Goal: Book appointment/travel/reservation

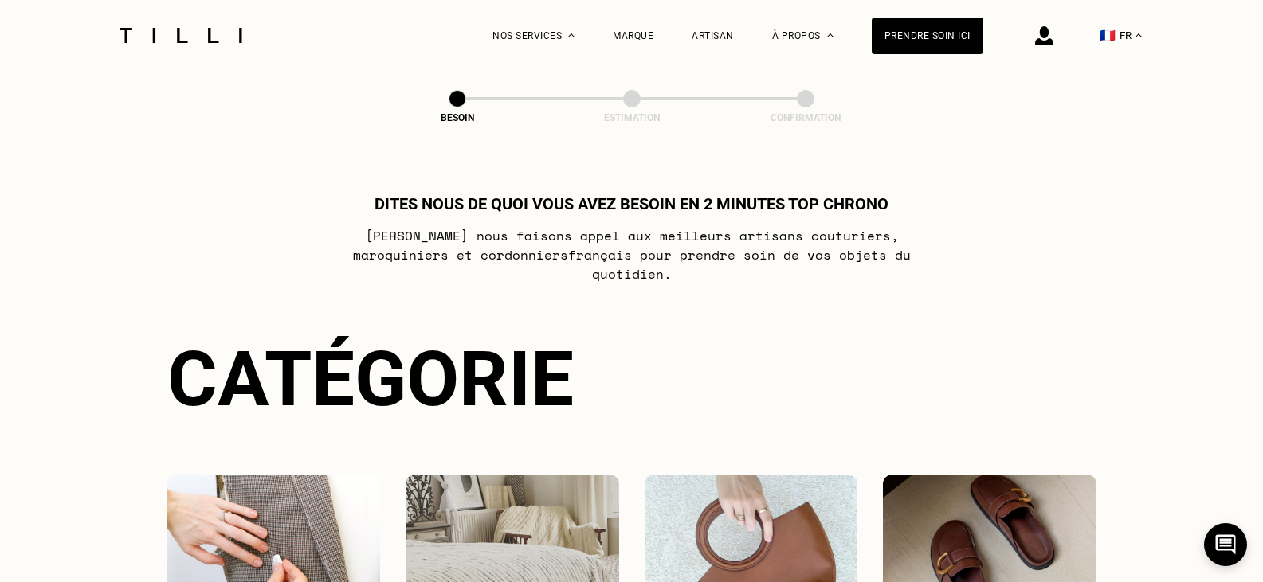
scroll to position [298, 0]
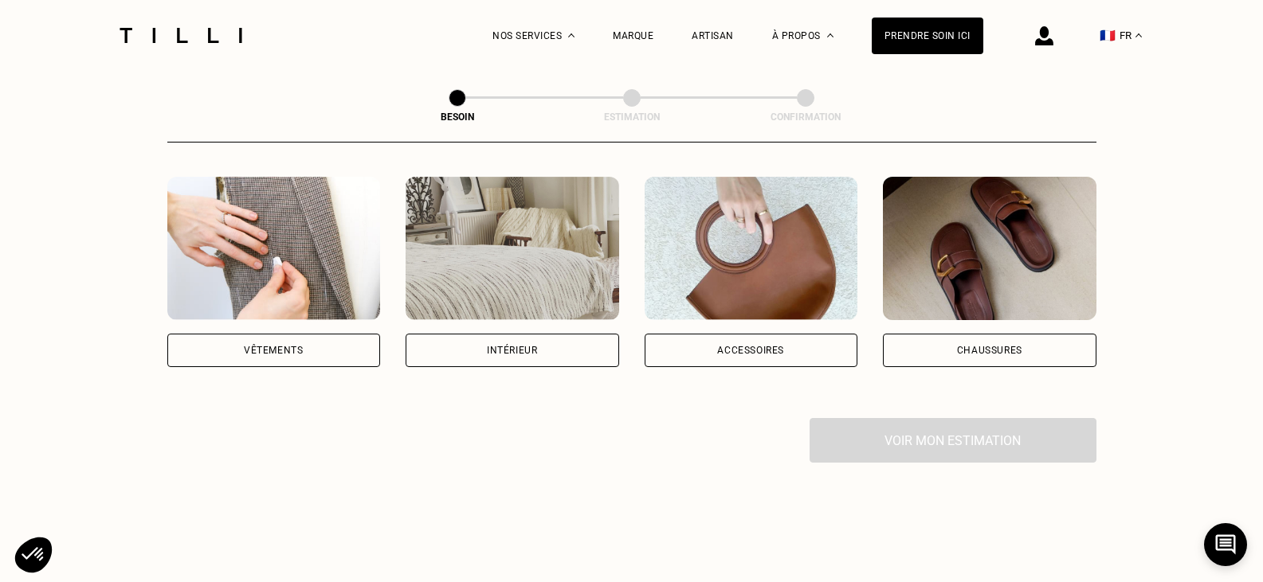
click at [296, 346] on div "Vêtements" at bounding box center [273, 351] width 59 height 10
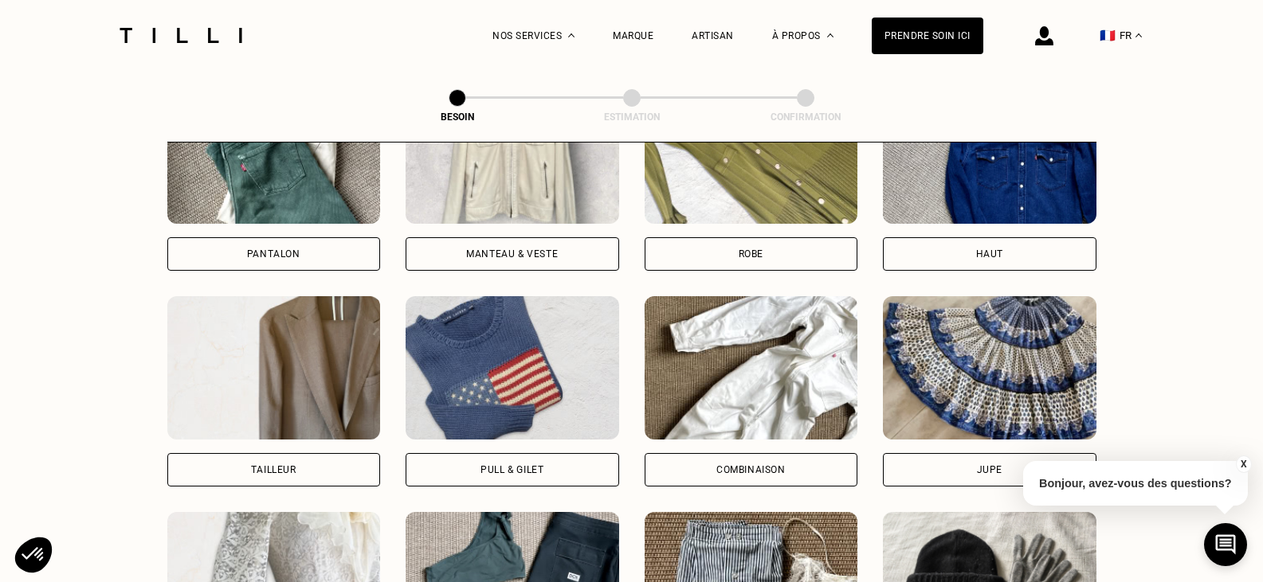
scroll to position [828, 0]
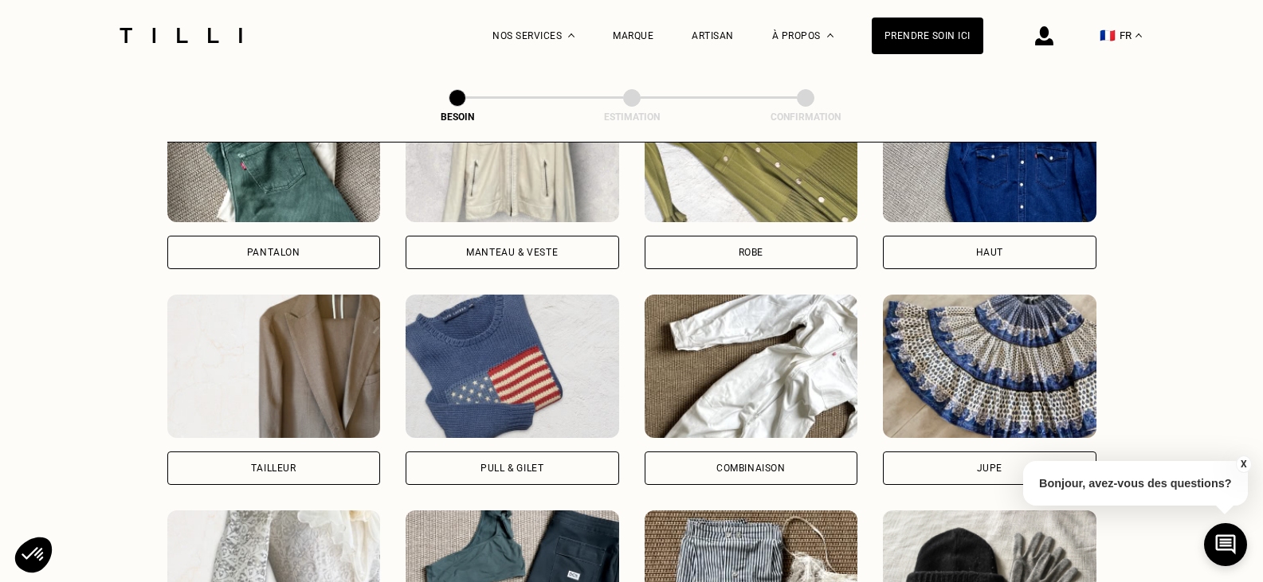
click at [757, 216] on div "Robe" at bounding box center [750, 174] width 213 height 190
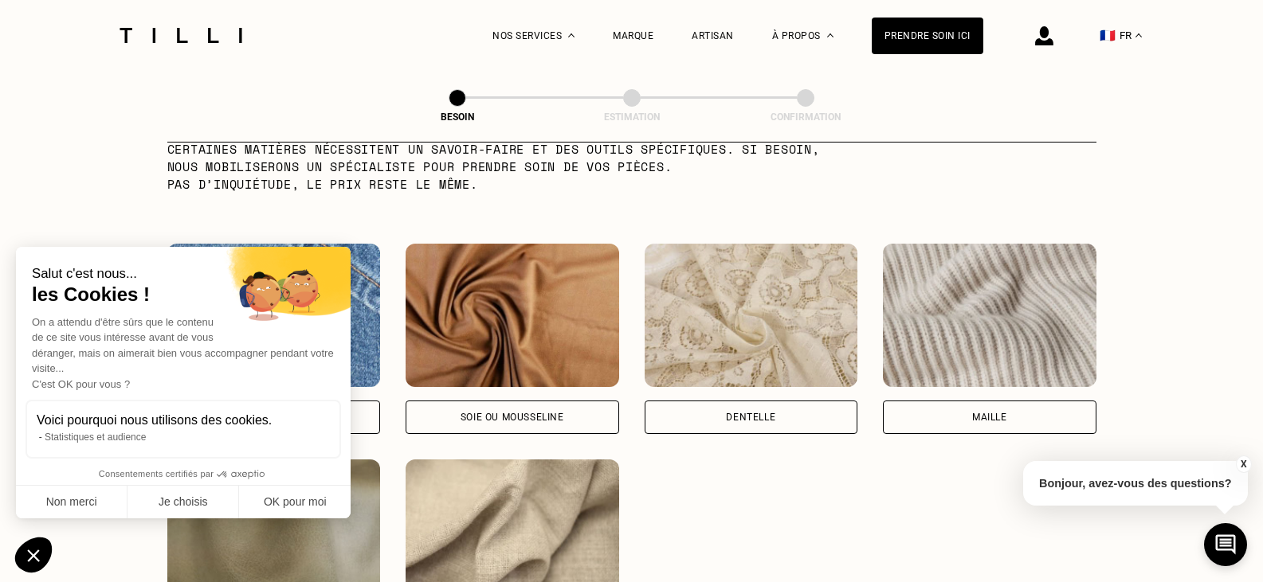
scroll to position [1718, 0]
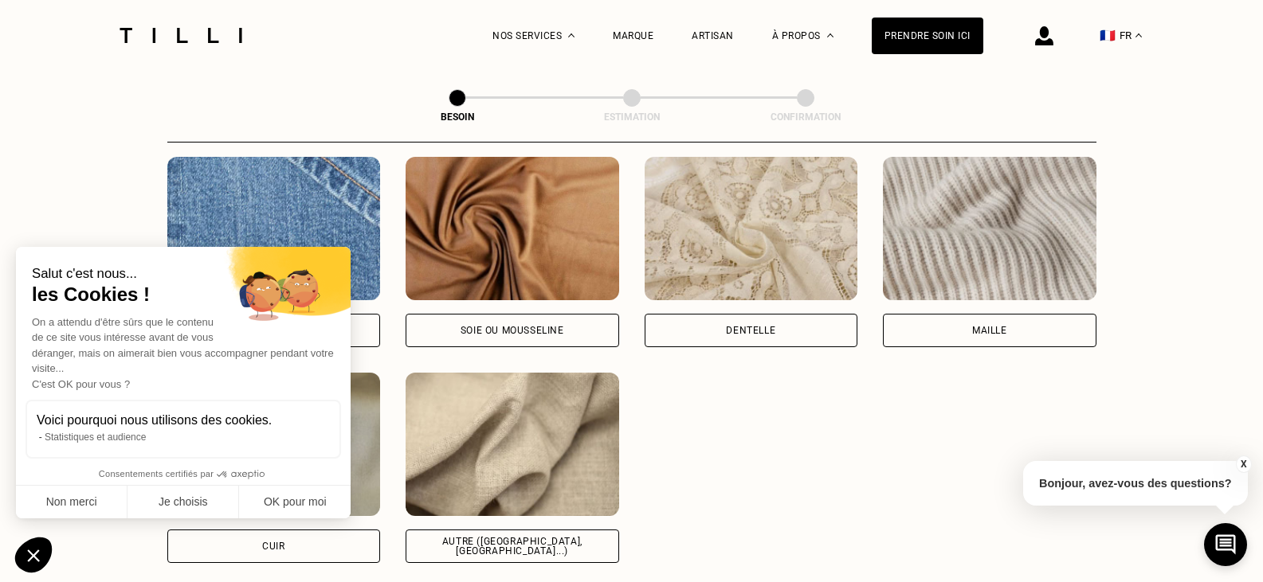
click at [565, 318] on div "Soie ou mousseline" at bounding box center [511, 330] width 213 height 33
select select "FR"
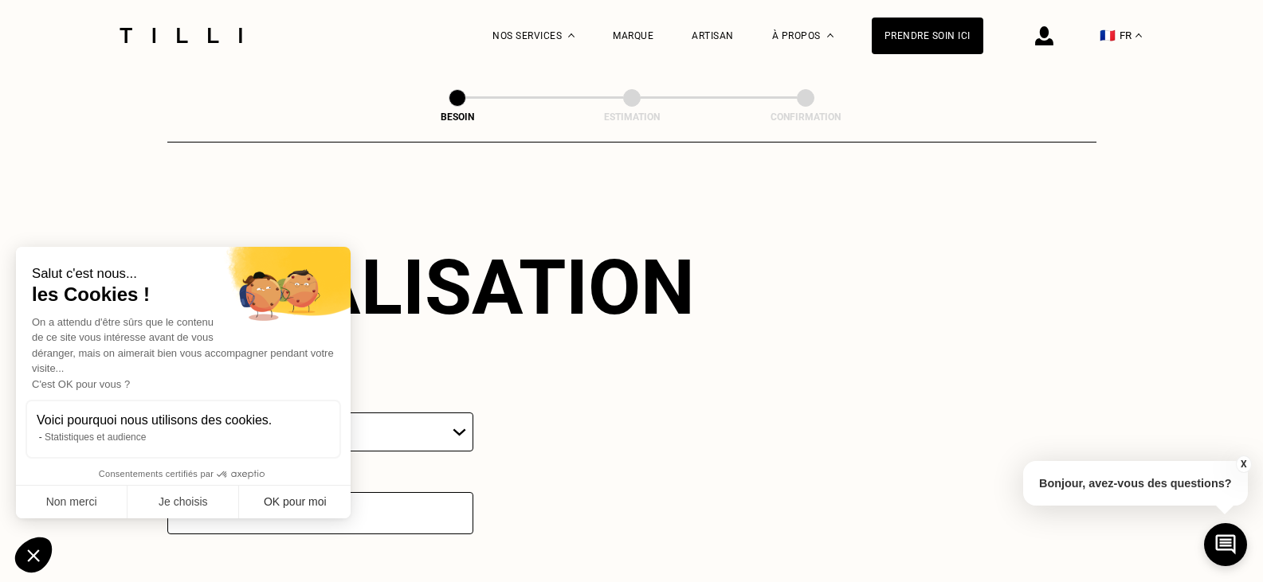
scroll to position [2142, 0]
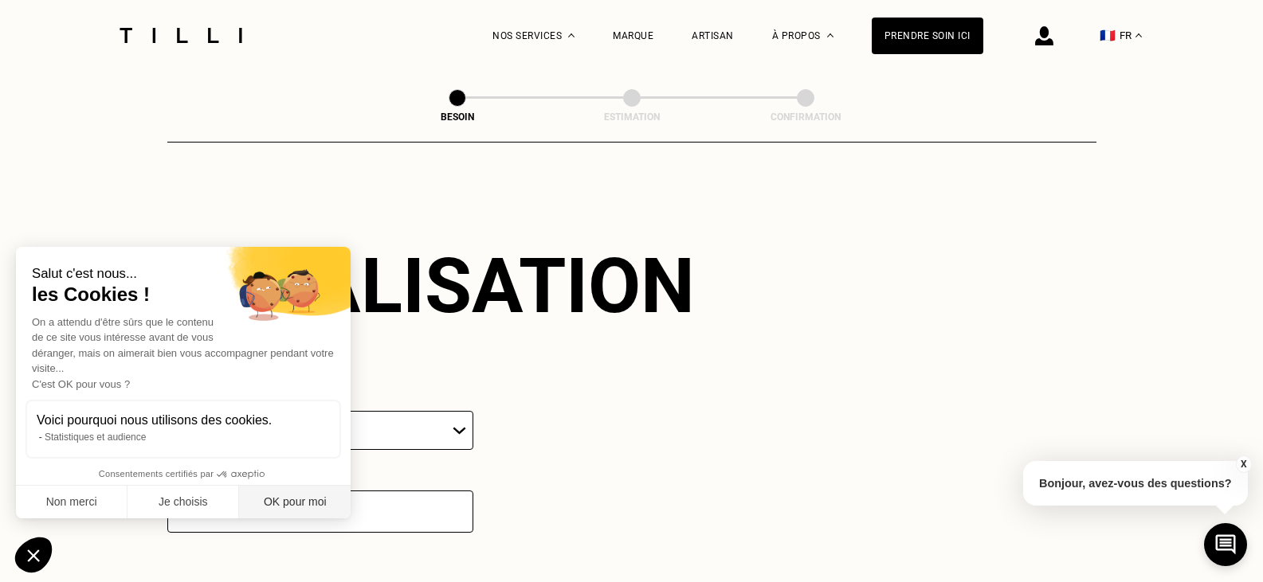
click at [295, 499] on button "OK pour moi" at bounding box center [295, 502] width 112 height 33
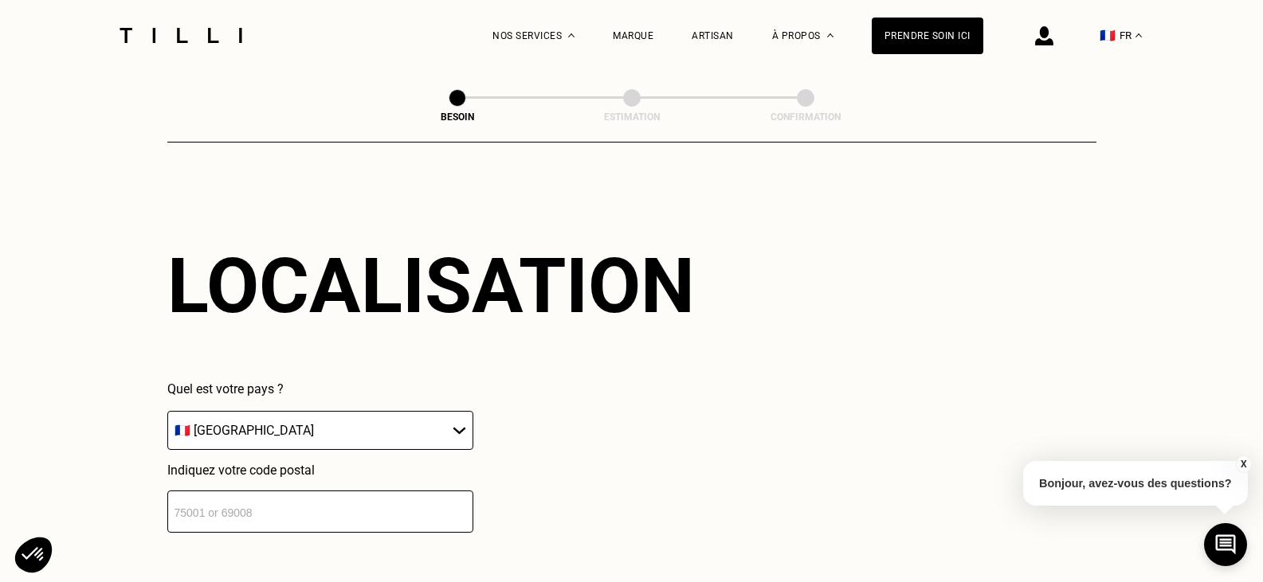
click at [358, 511] on input "number" at bounding box center [320, 512] width 306 height 42
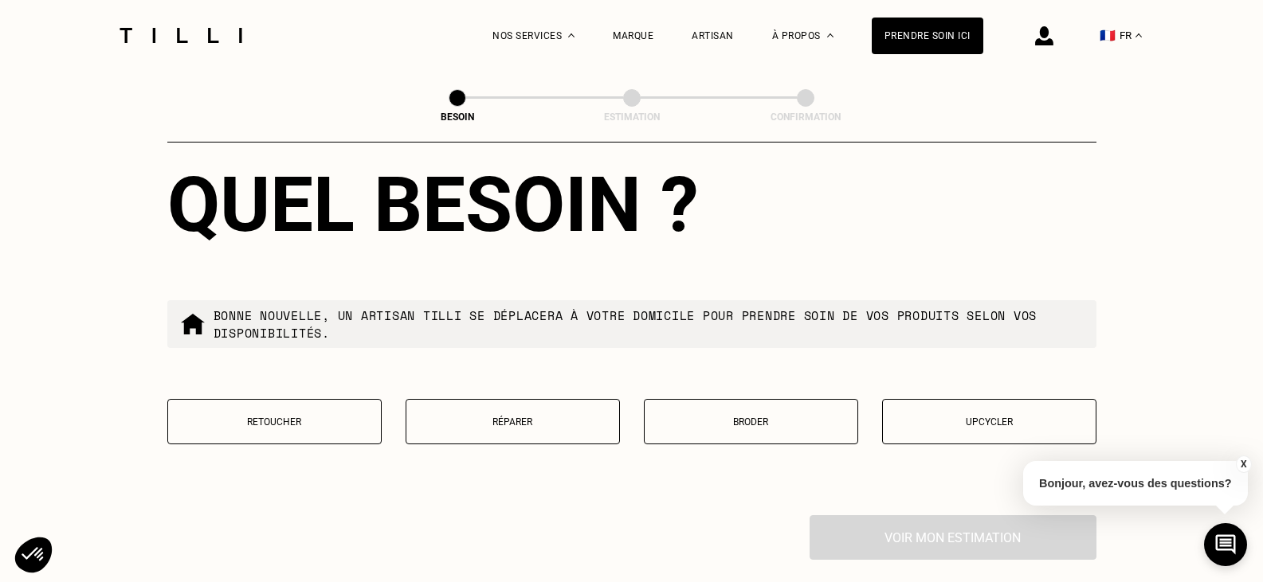
scroll to position [2620, 0]
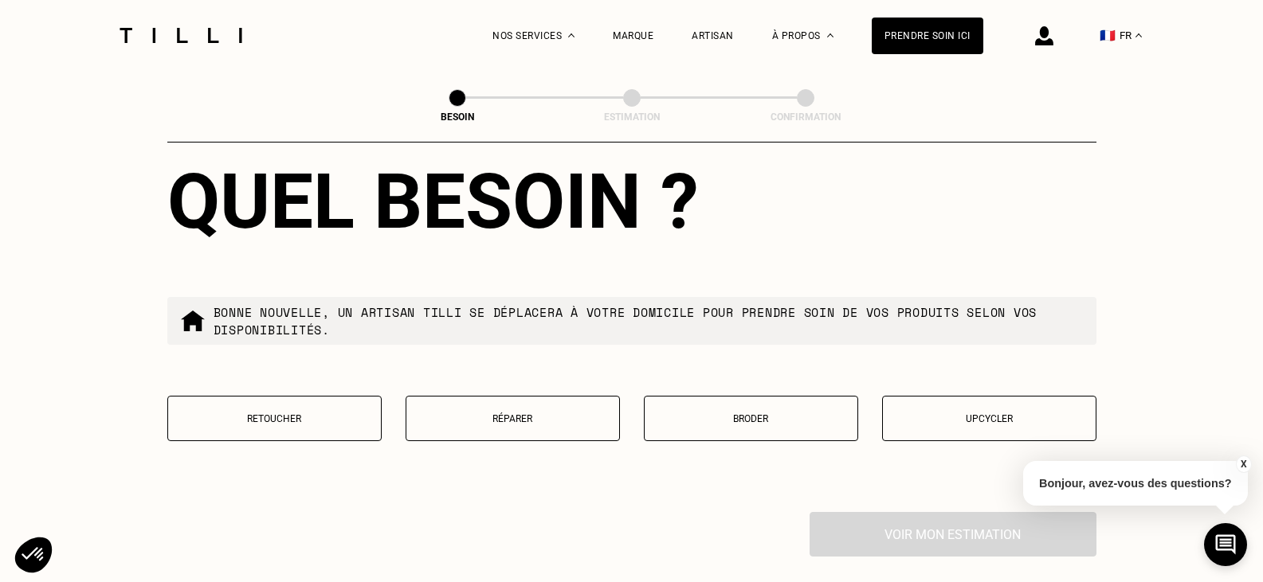
type input "31000"
click at [323, 396] on button "Retoucher" at bounding box center [274, 418] width 214 height 45
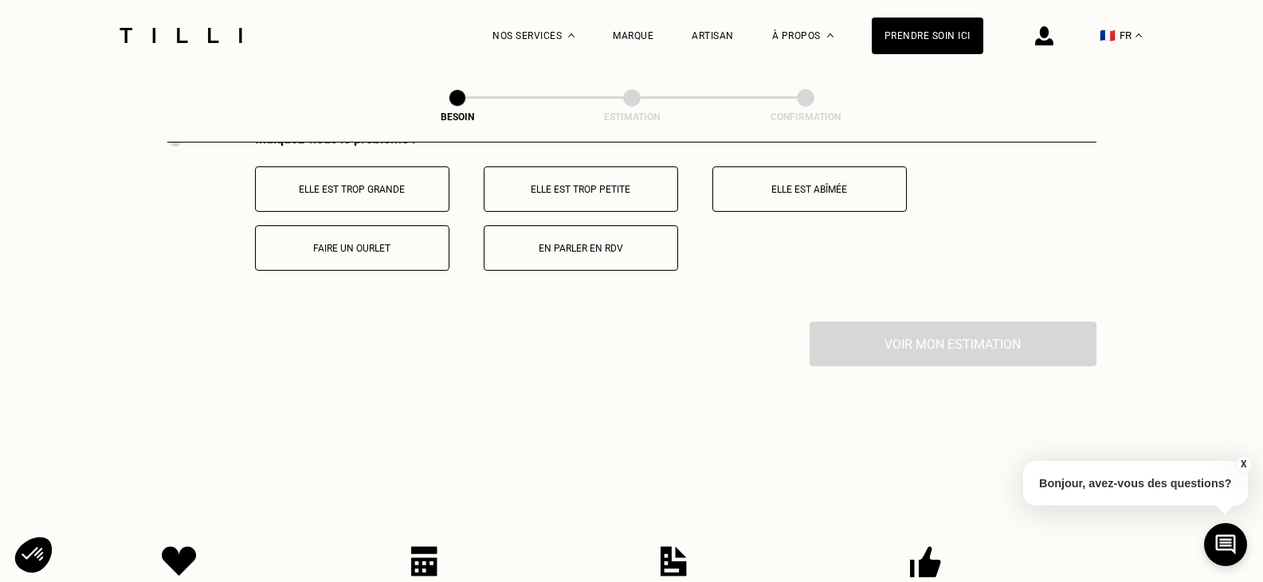
scroll to position [2906, 0]
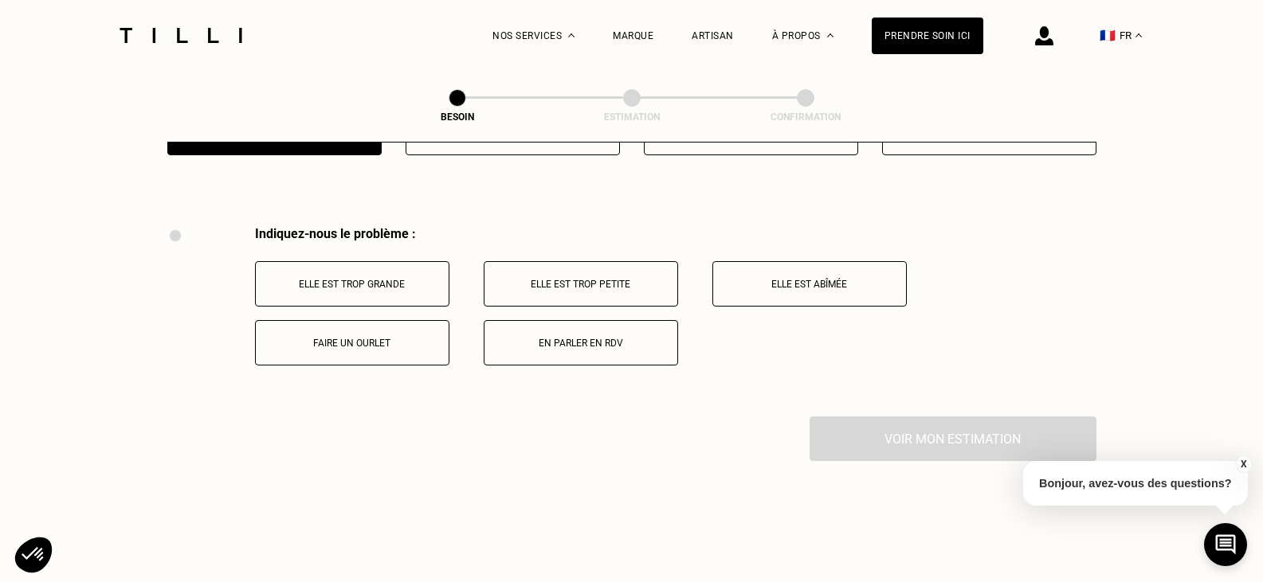
click at [382, 341] on p "Faire un ourlet" at bounding box center [352, 343] width 177 height 11
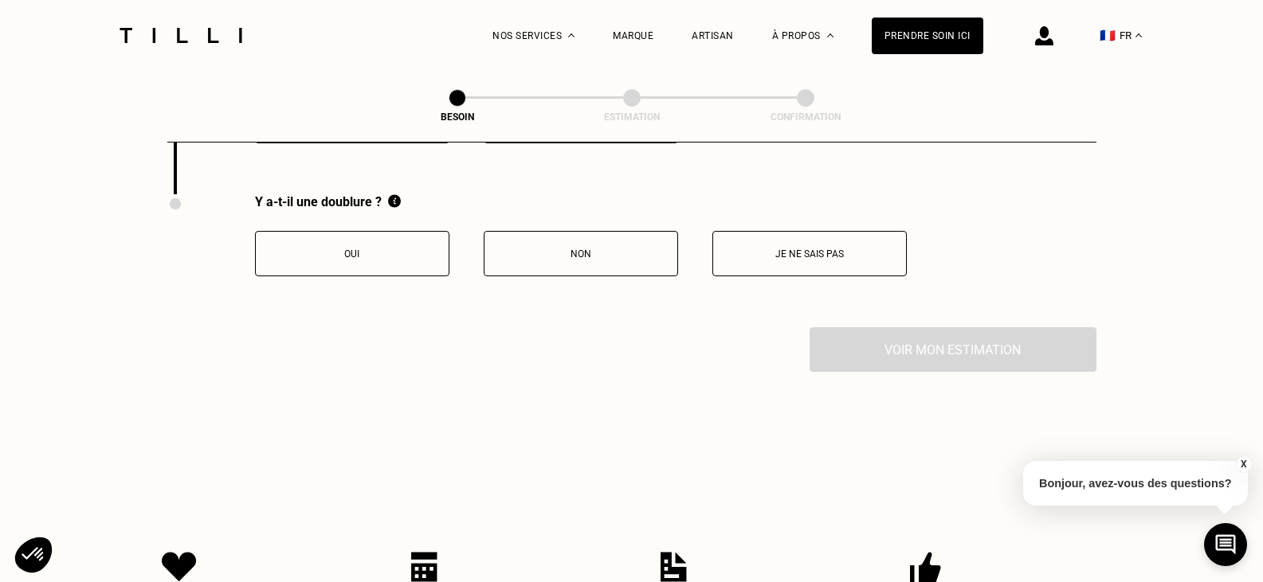
scroll to position [3137, 0]
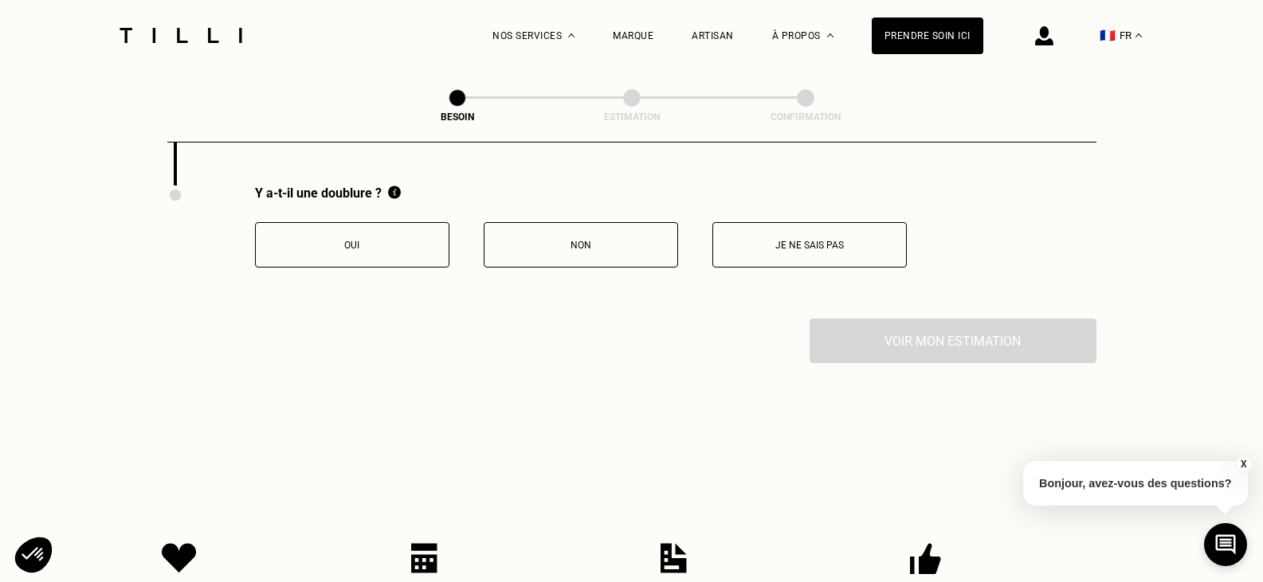
click at [564, 240] on p "Non" at bounding box center [580, 245] width 177 height 11
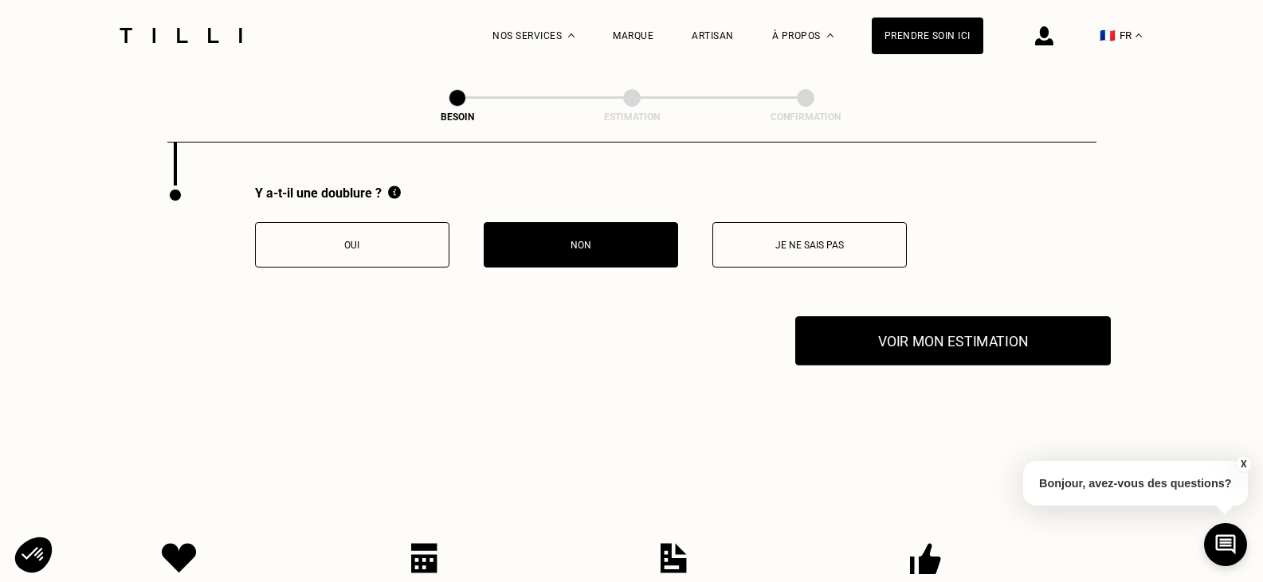
click at [899, 333] on button "Voir mon estimation" at bounding box center [952, 340] width 315 height 49
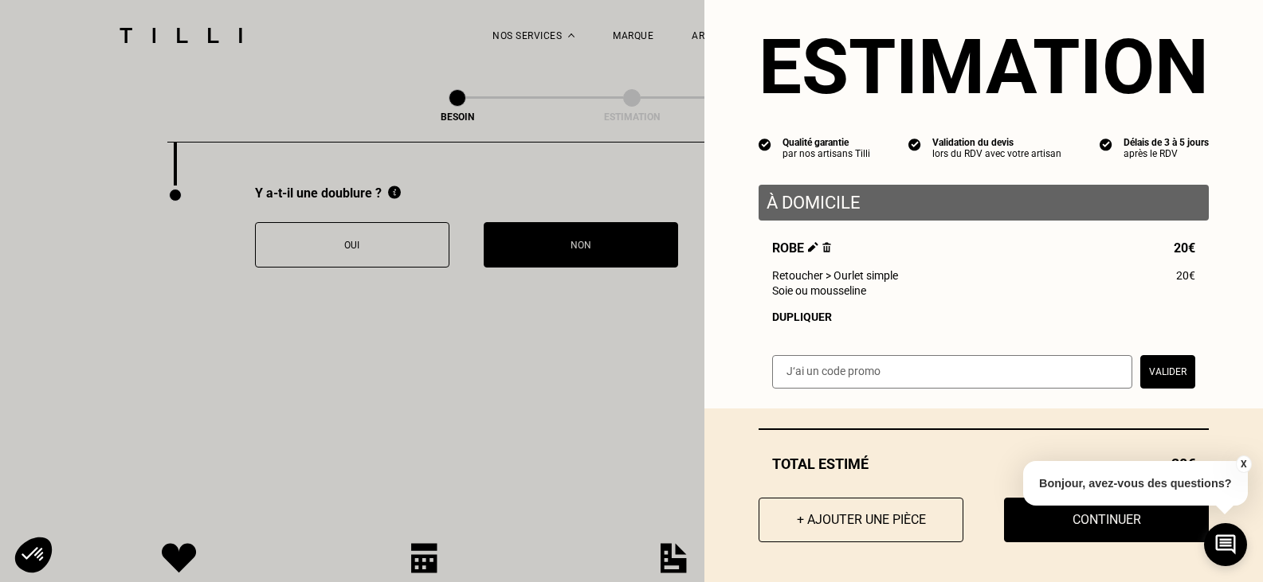
scroll to position [36, 0]
click at [1001, 517] on button "Continuer" at bounding box center [1105, 519] width 225 height 49
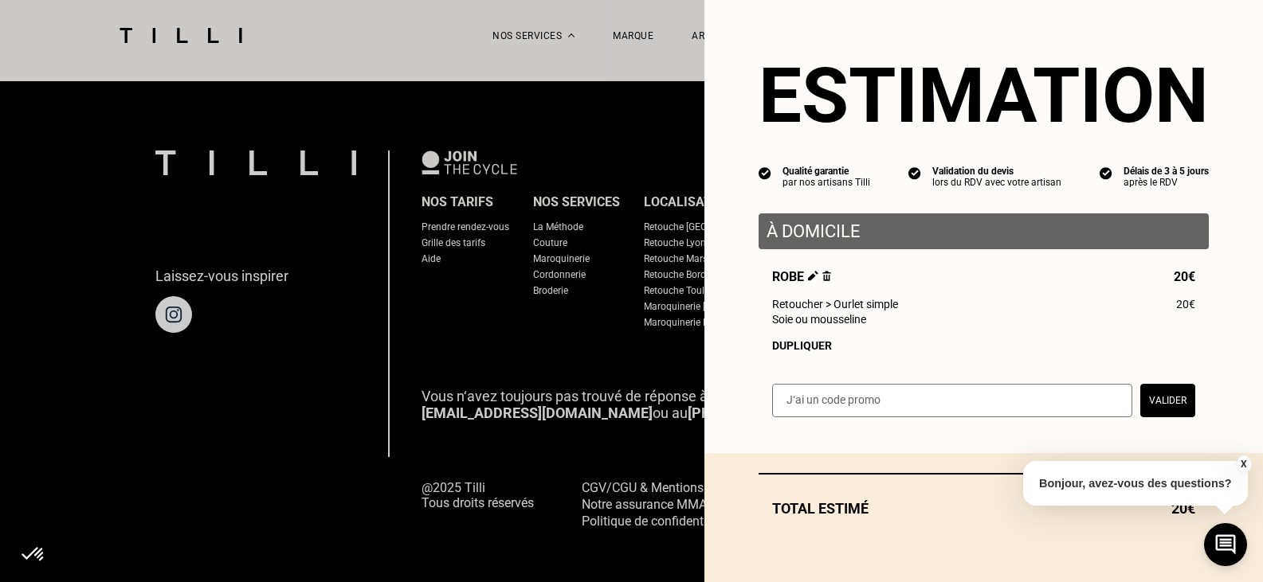
scroll to position [0, 0]
select select "FR"
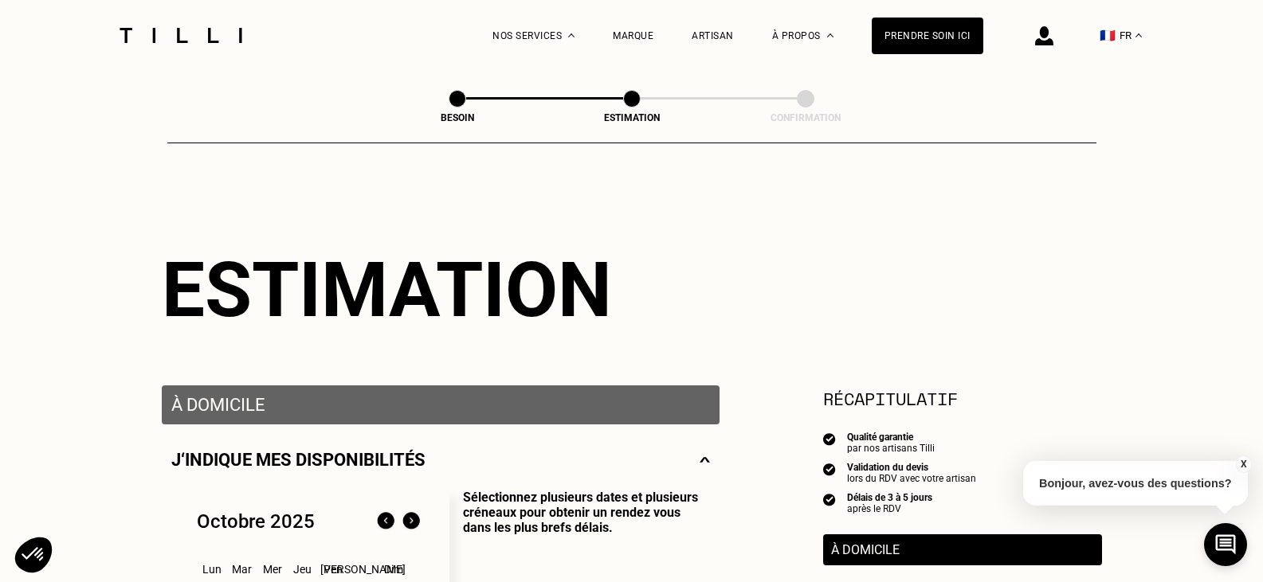
scroll to position [1032, 0]
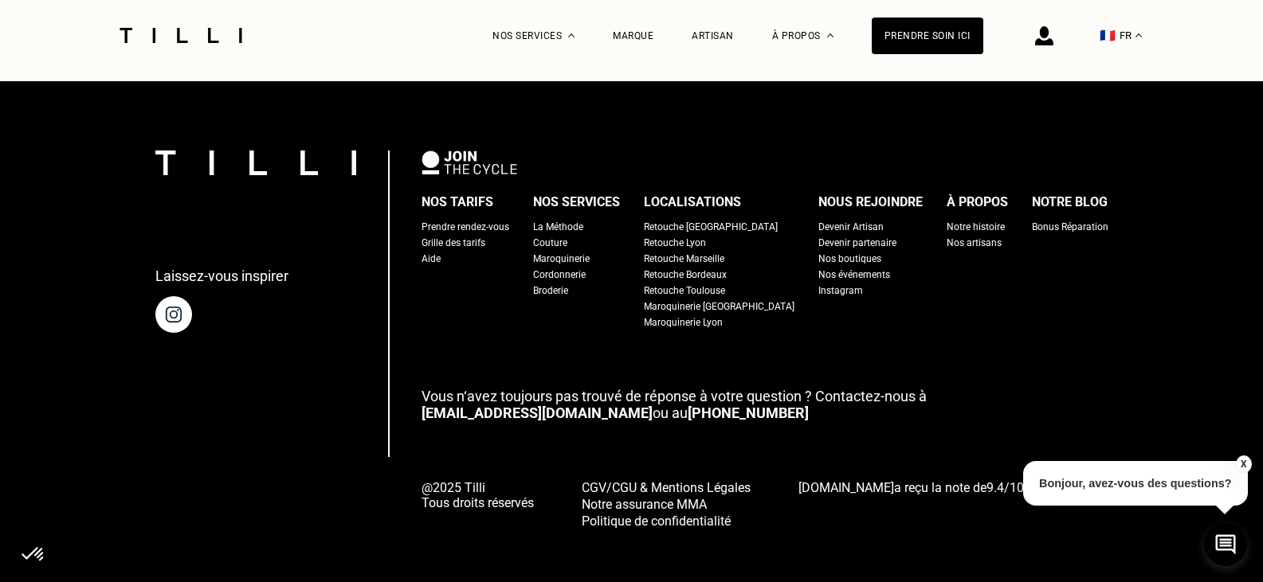
click at [480, 219] on div "Prendre rendez-vous" at bounding box center [465, 227] width 88 height 16
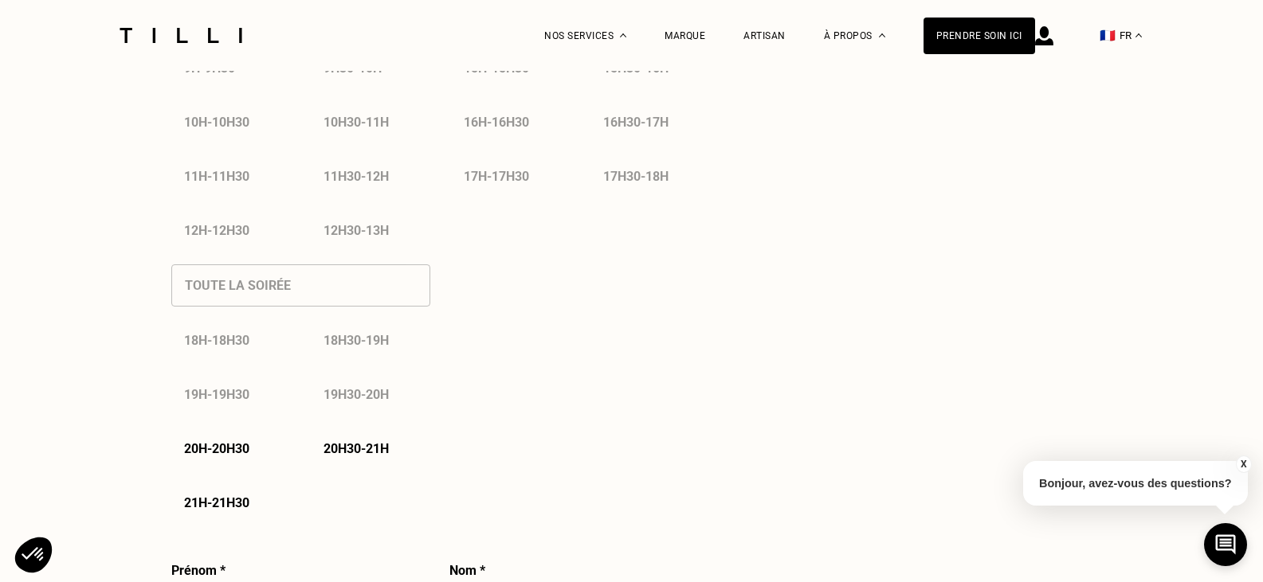
select select "FR"
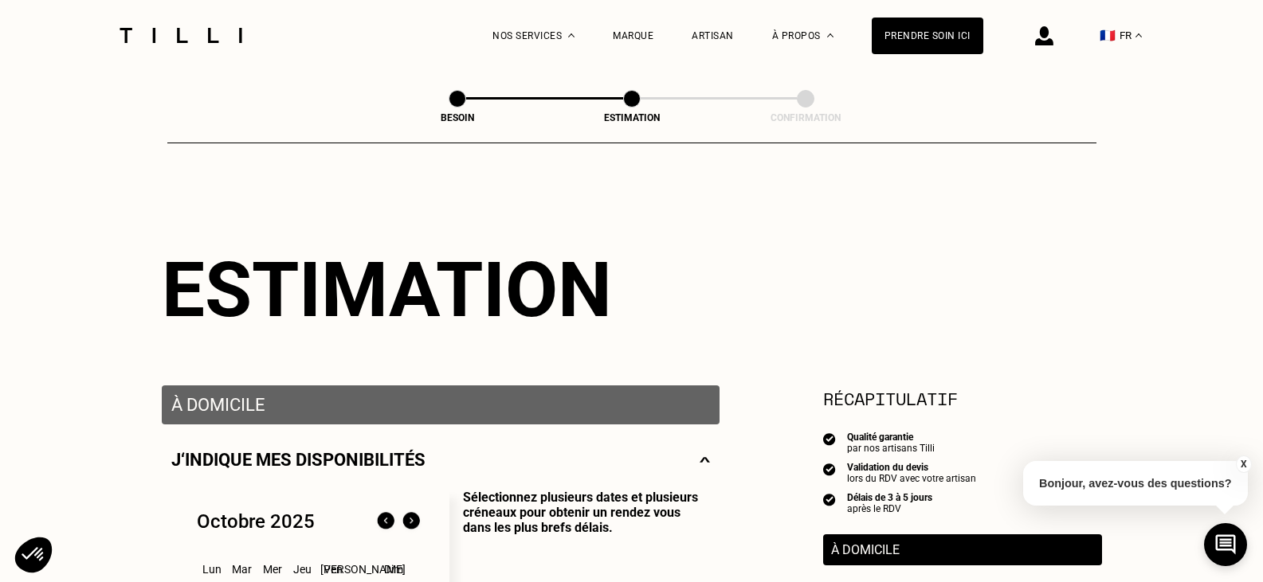
click at [161, 30] on img at bounding box center [181, 35] width 134 height 15
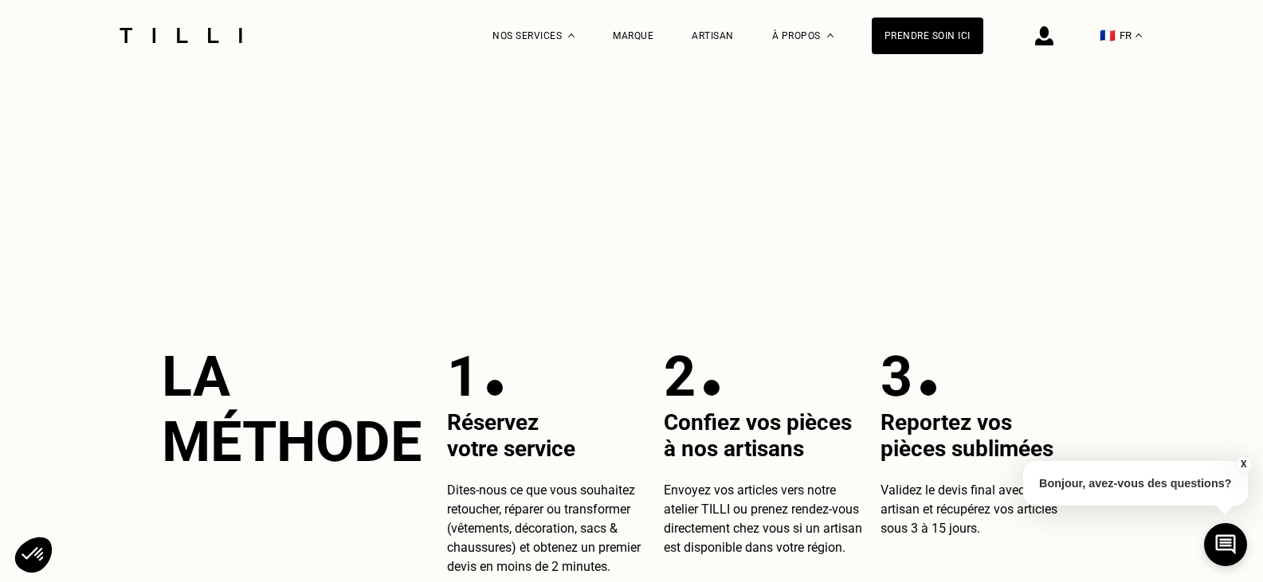
scroll to position [181, 0]
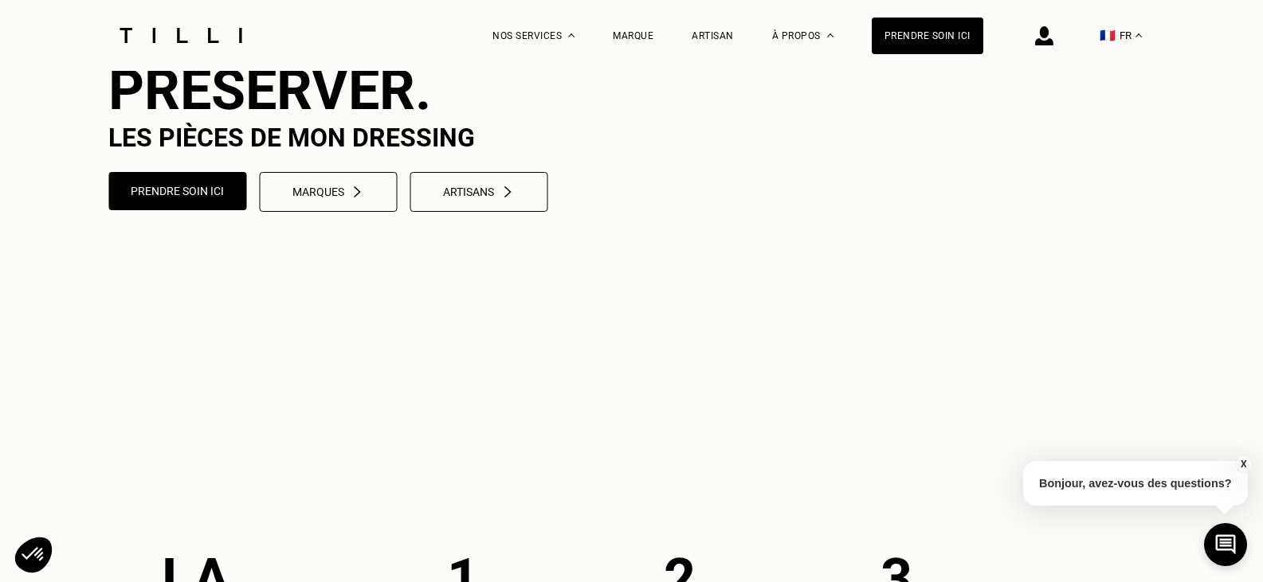
select select "FR"
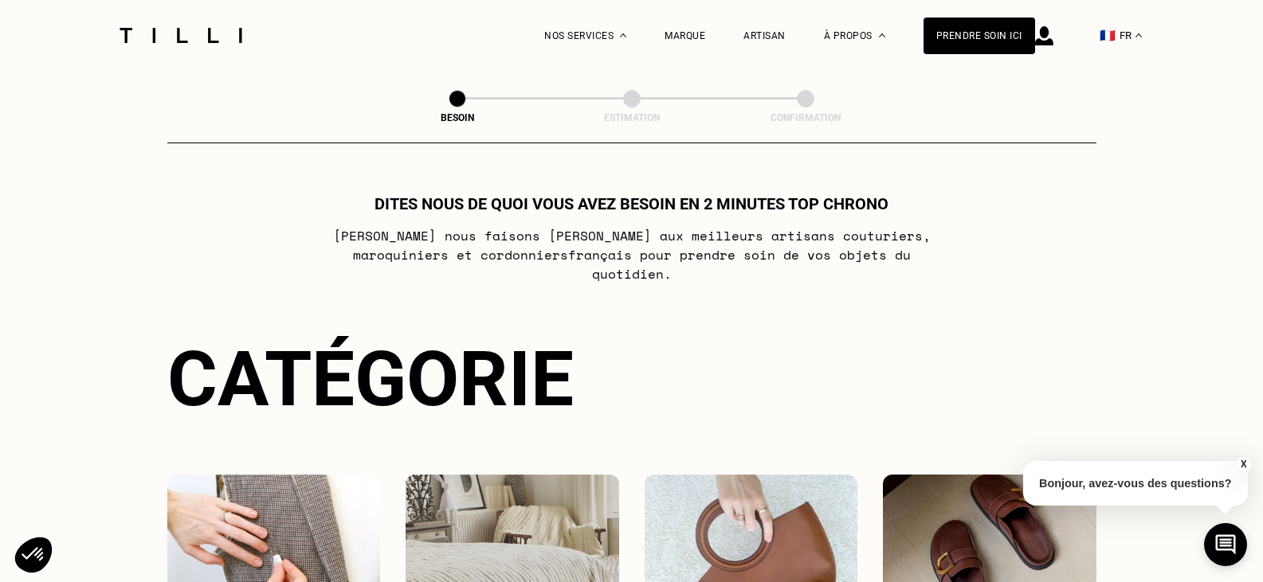
scroll to position [1032, 0]
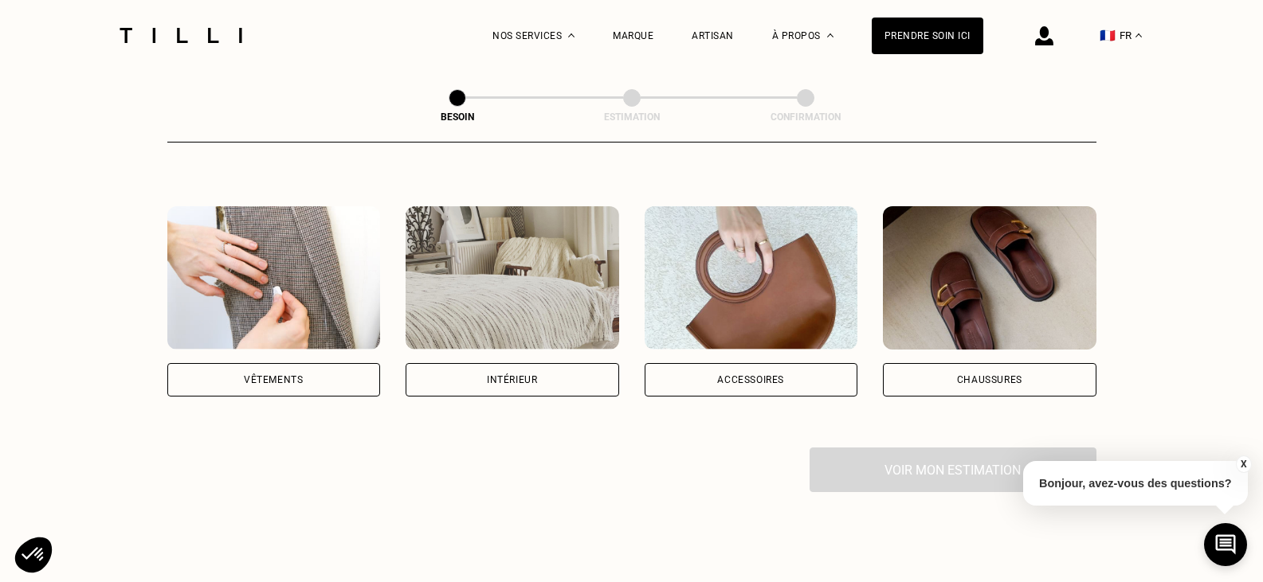
scroll to position [268, 0]
click at [280, 364] on div "Vêtements" at bounding box center [273, 380] width 213 height 33
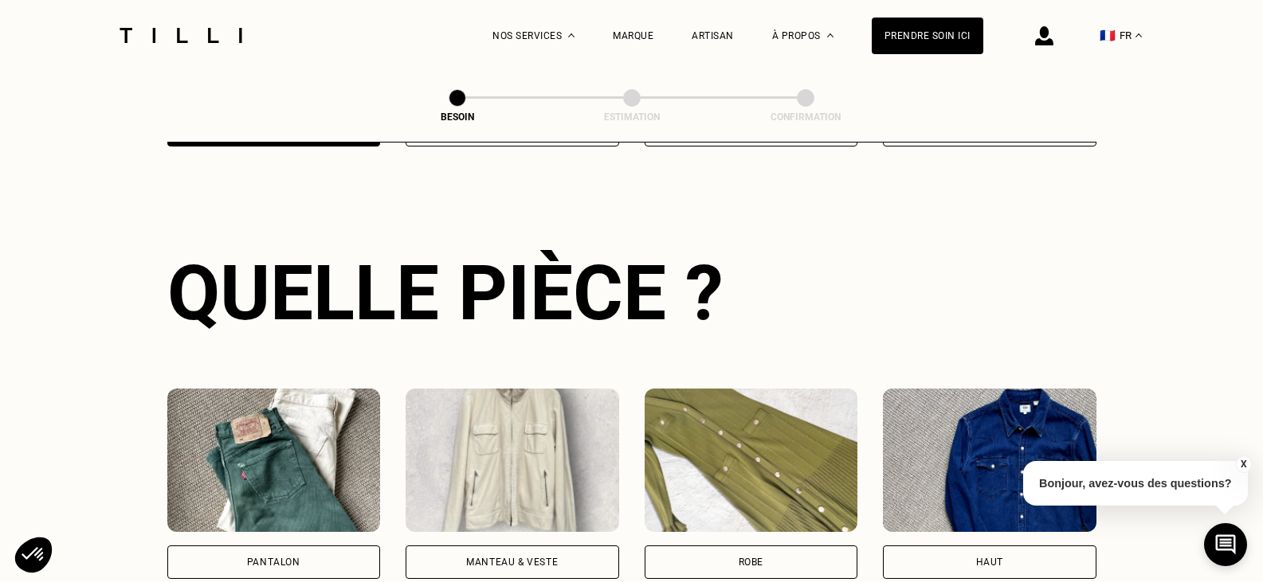
scroll to position [521, 0]
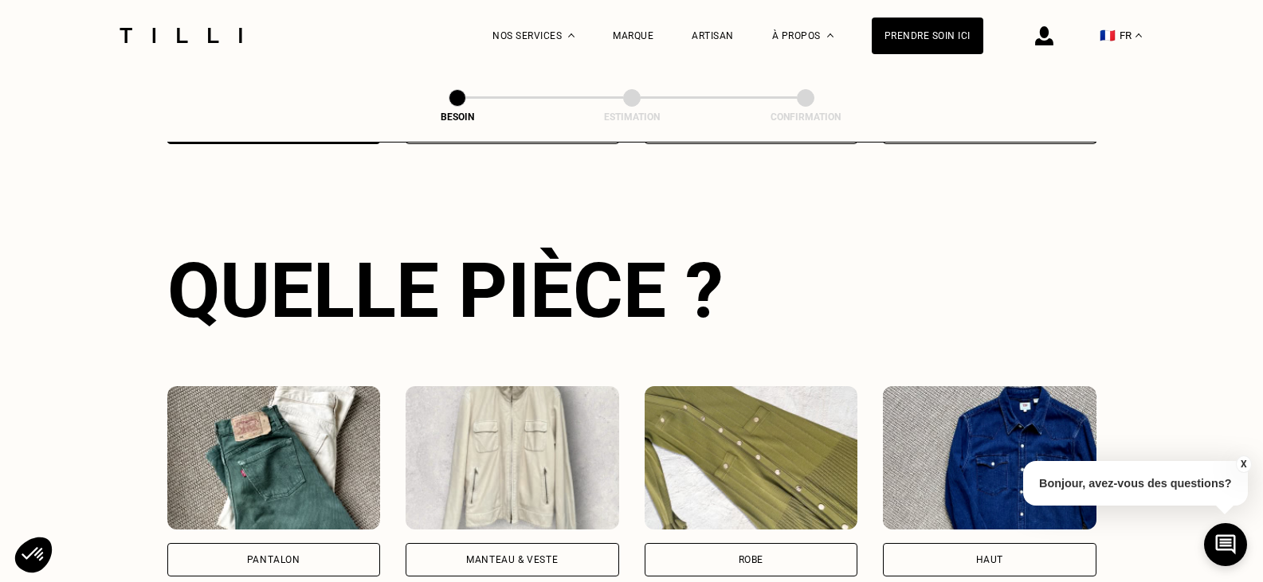
click at [712, 547] on div "Robe" at bounding box center [750, 559] width 213 height 33
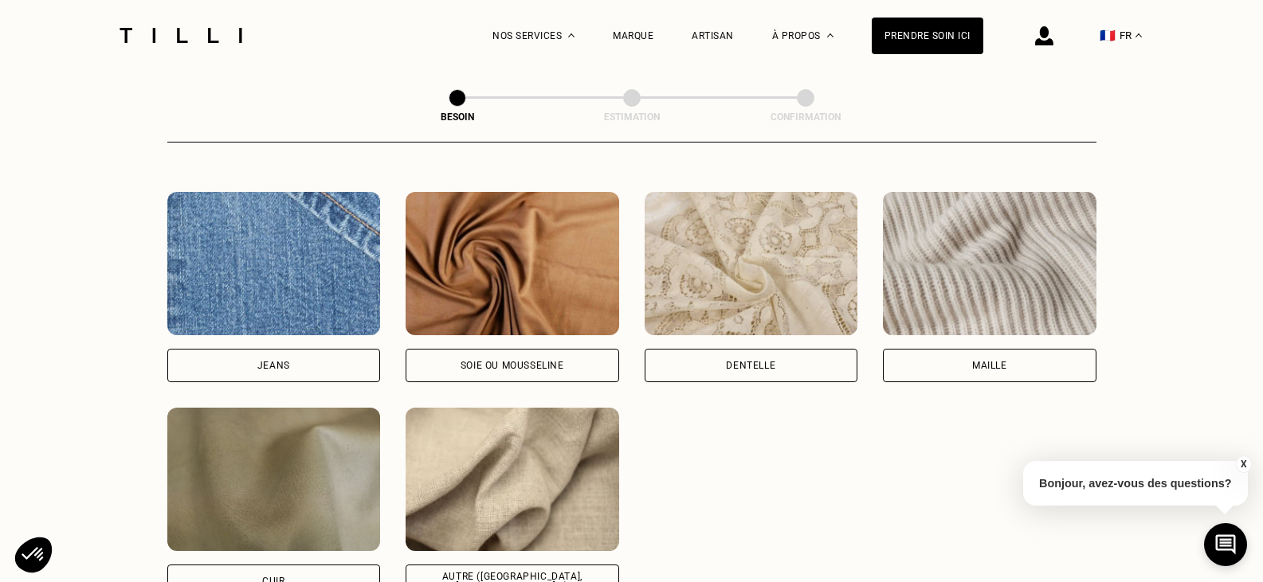
scroll to position [1695, 0]
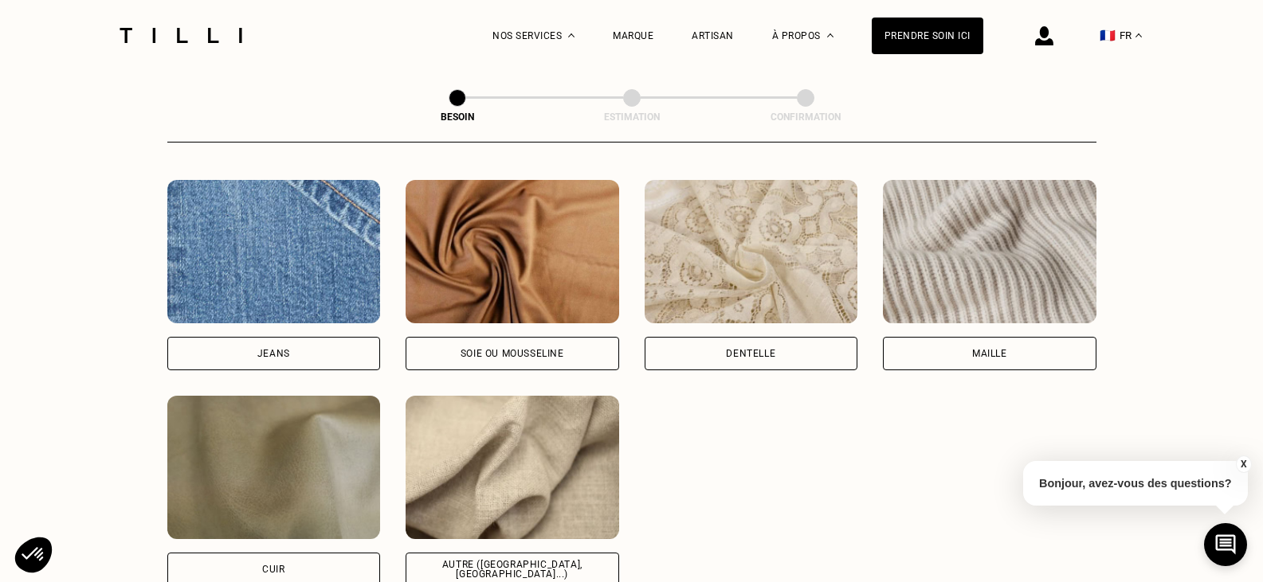
click at [503, 337] on div "Soie ou mousseline" at bounding box center [511, 353] width 213 height 33
select select "FR"
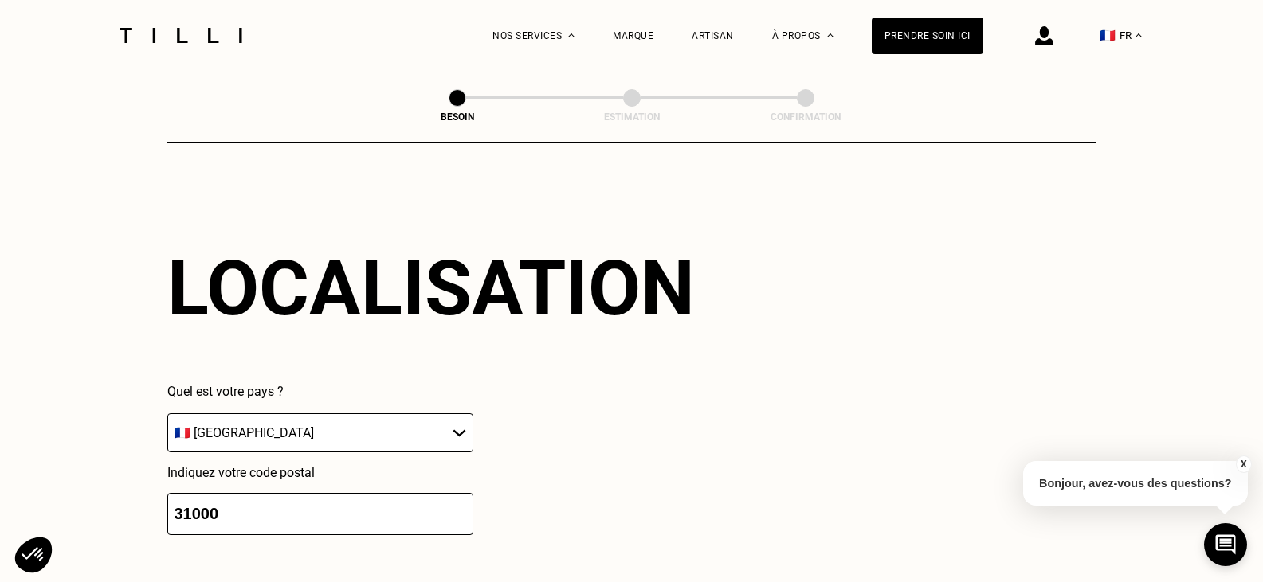
scroll to position [2142, 0]
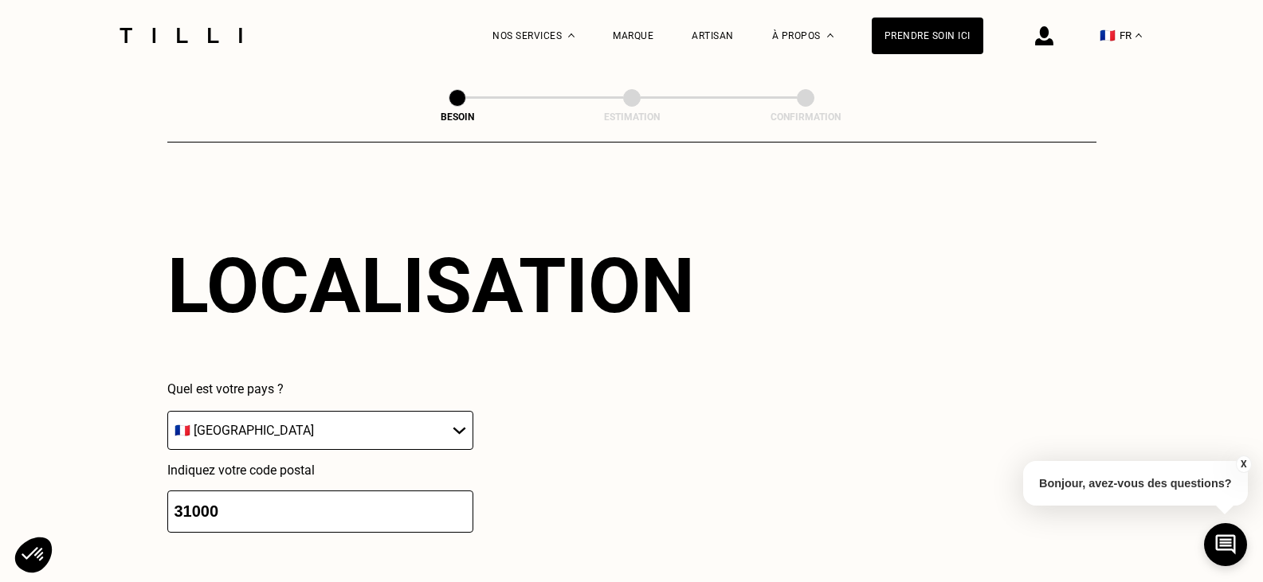
drag, startPoint x: 290, startPoint y: 498, endPoint x: 159, endPoint y: 467, distance: 135.1
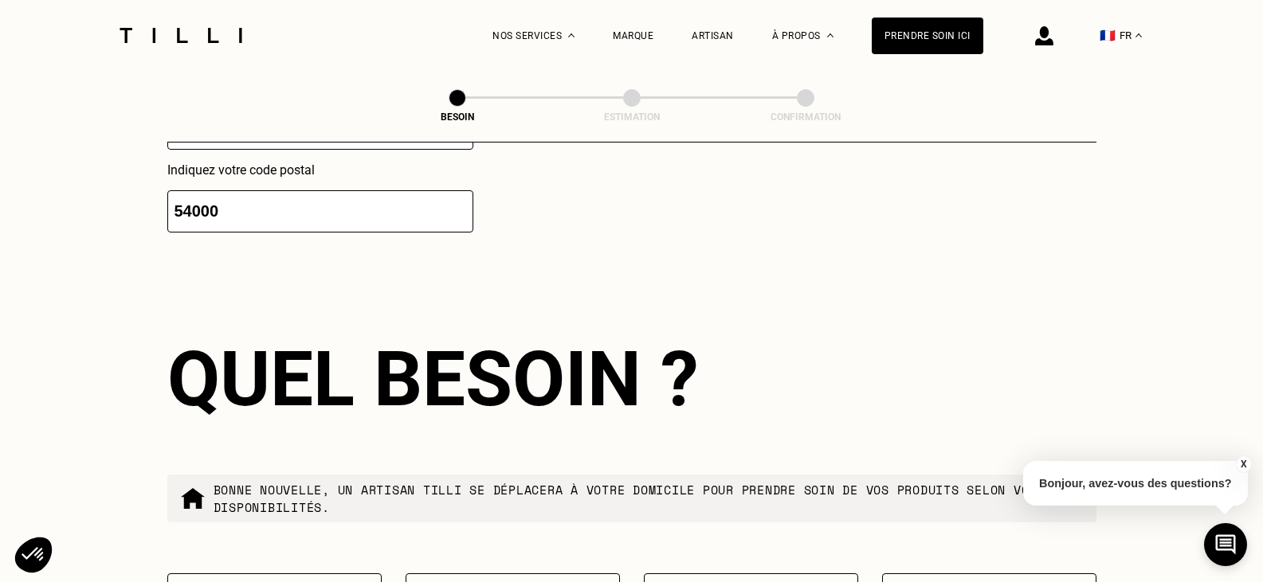
type input "54000"
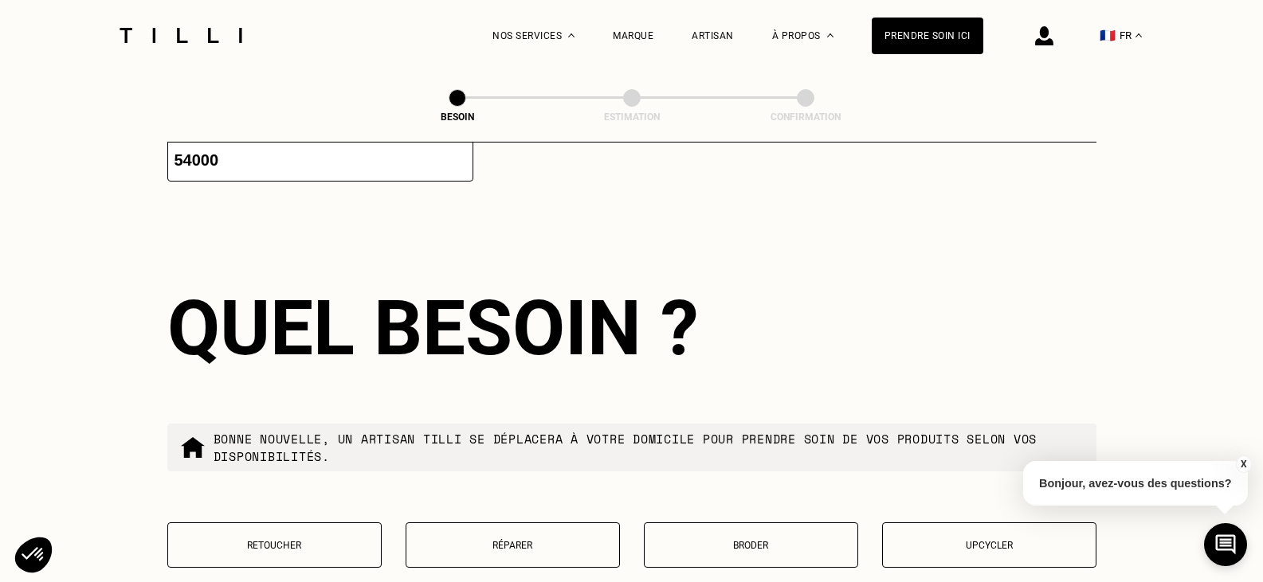
scroll to position [2538, 0]
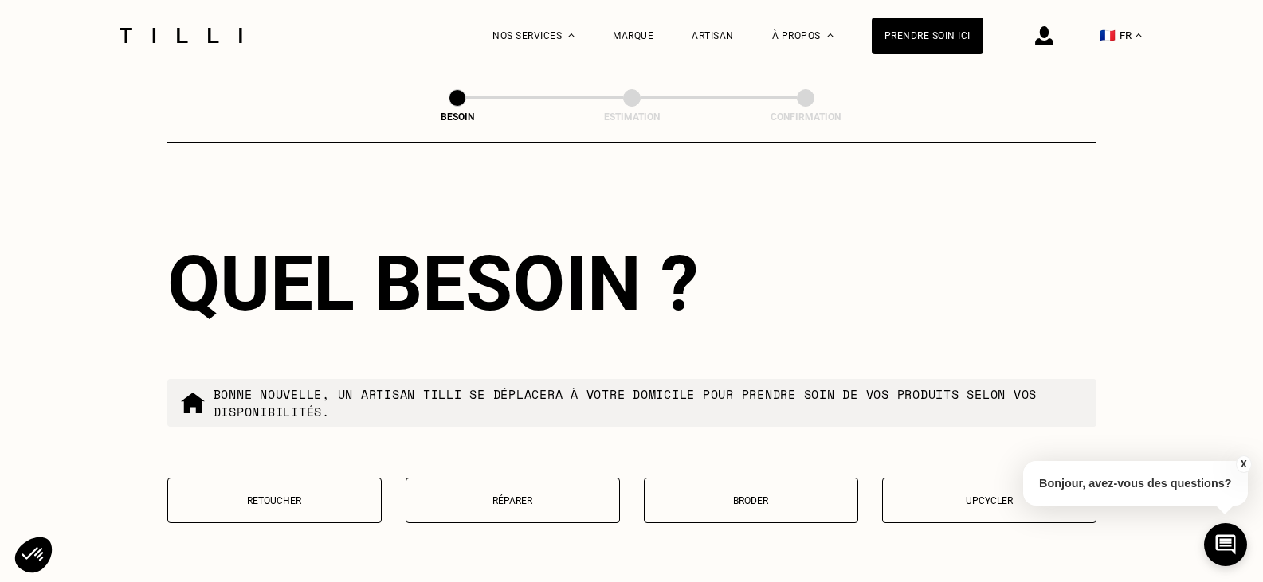
click at [223, 478] on button "Retoucher" at bounding box center [274, 500] width 214 height 45
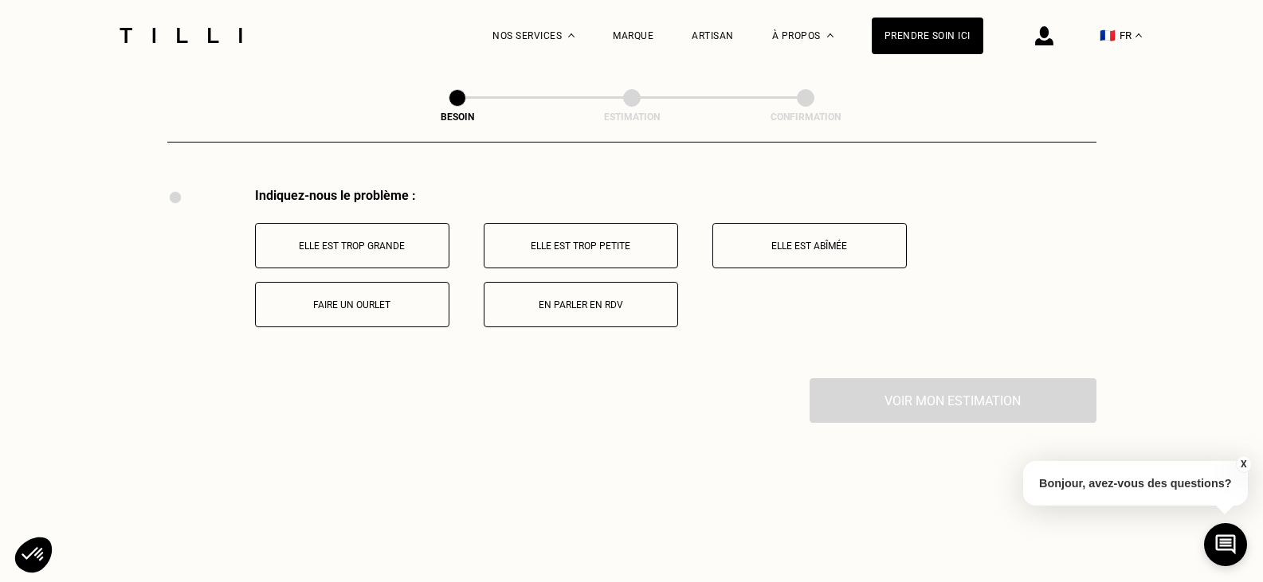
scroll to position [2947, 0]
click at [347, 229] on button "Elle est trop grande" at bounding box center [352, 243] width 194 height 45
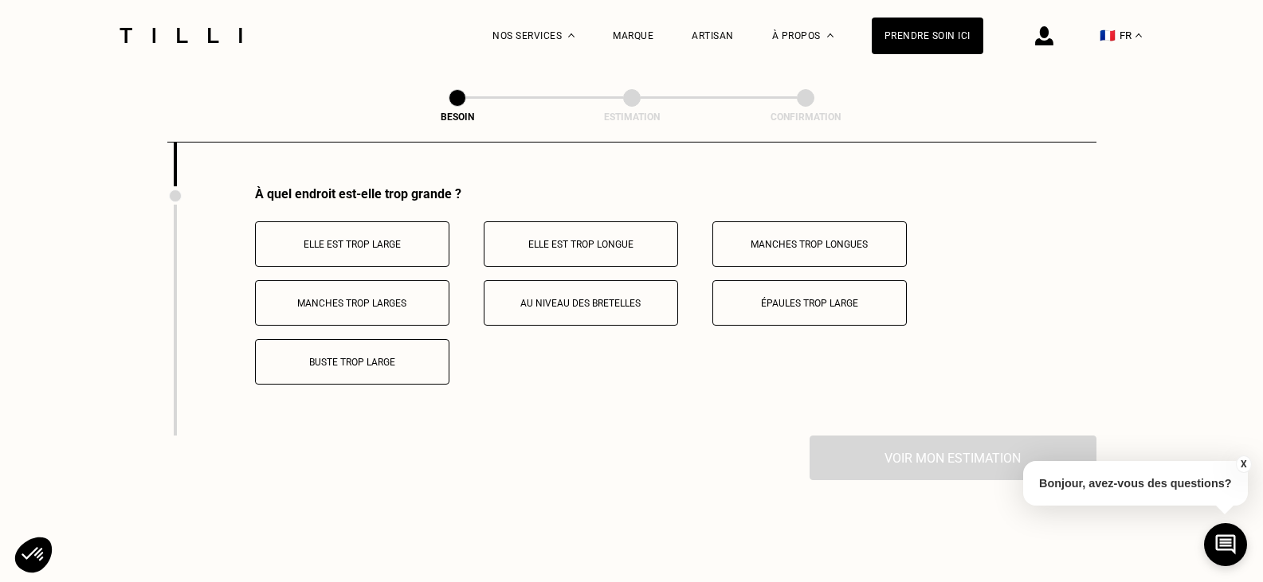
scroll to position [3137, 0]
click at [588, 246] on button "Elle est trop longue" at bounding box center [581, 243] width 194 height 45
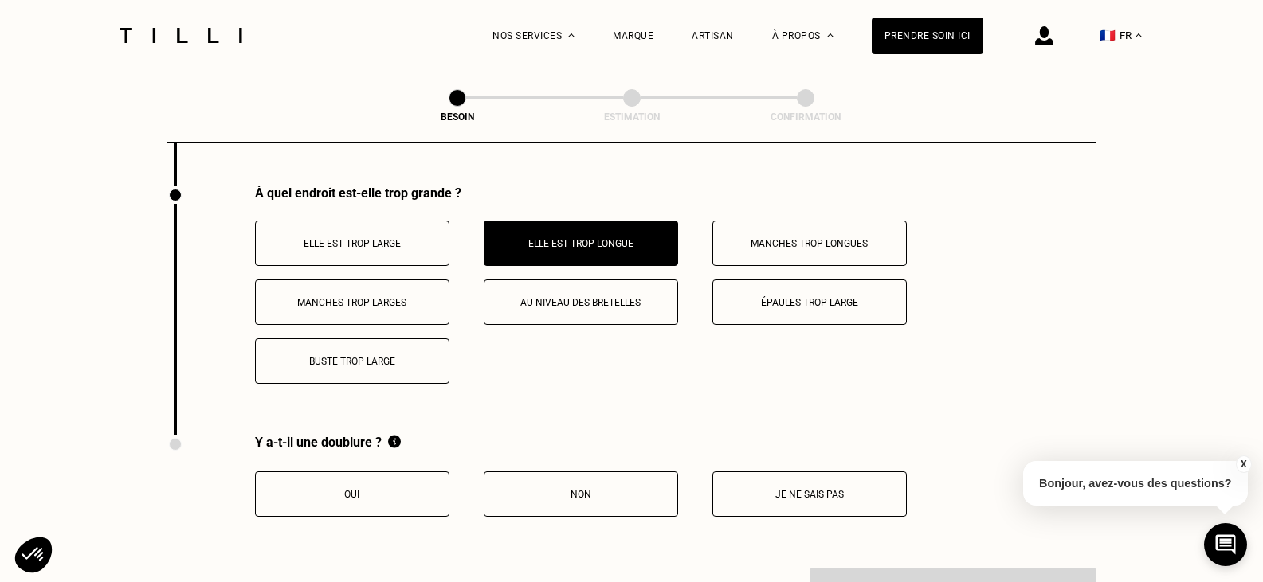
click at [535, 473] on button "Non" at bounding box center [581, 494] width 194 height 45
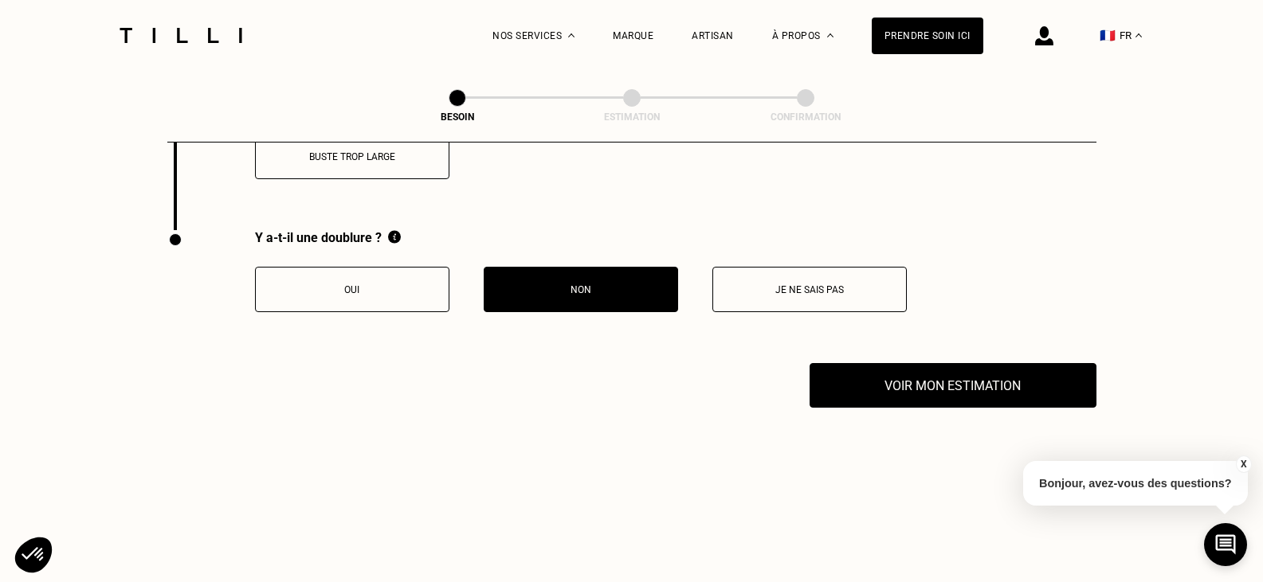
scroll to position [3343, 0]
click at [946, 351] on div "Y a-t-il une doublure ? Oui Non Je ne sais pas" at bounding box center [631, 295] width 929 height 133
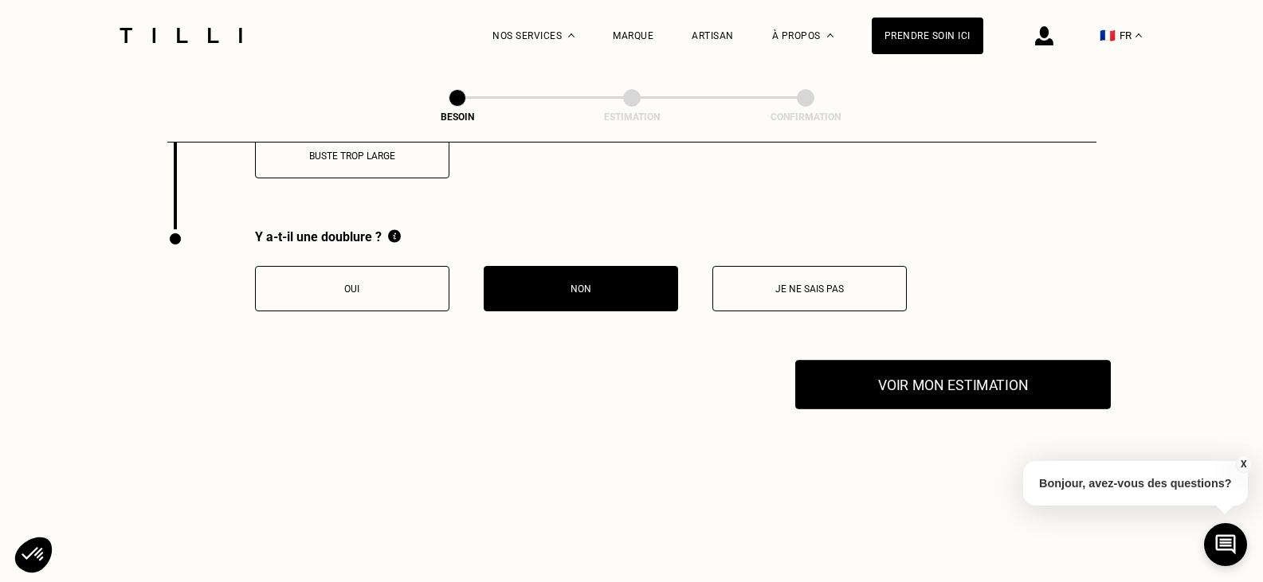
click at [926, 370] on button "Voir mon estimation" at bounding box center [952, 384] width 315 height 49
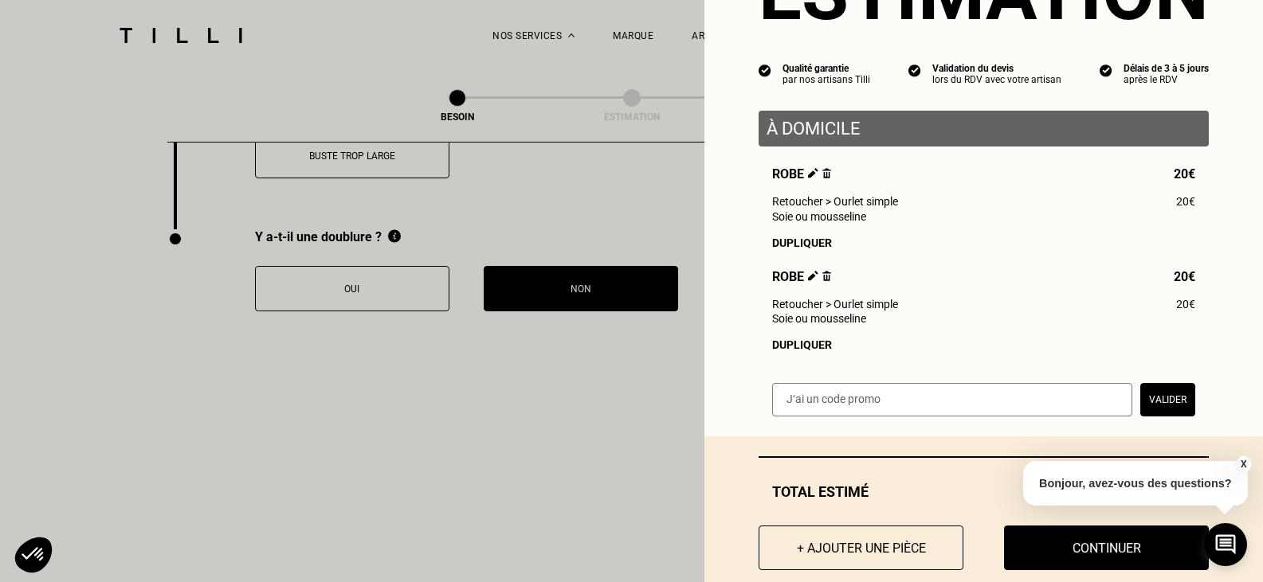
scroll to position [140, 0]
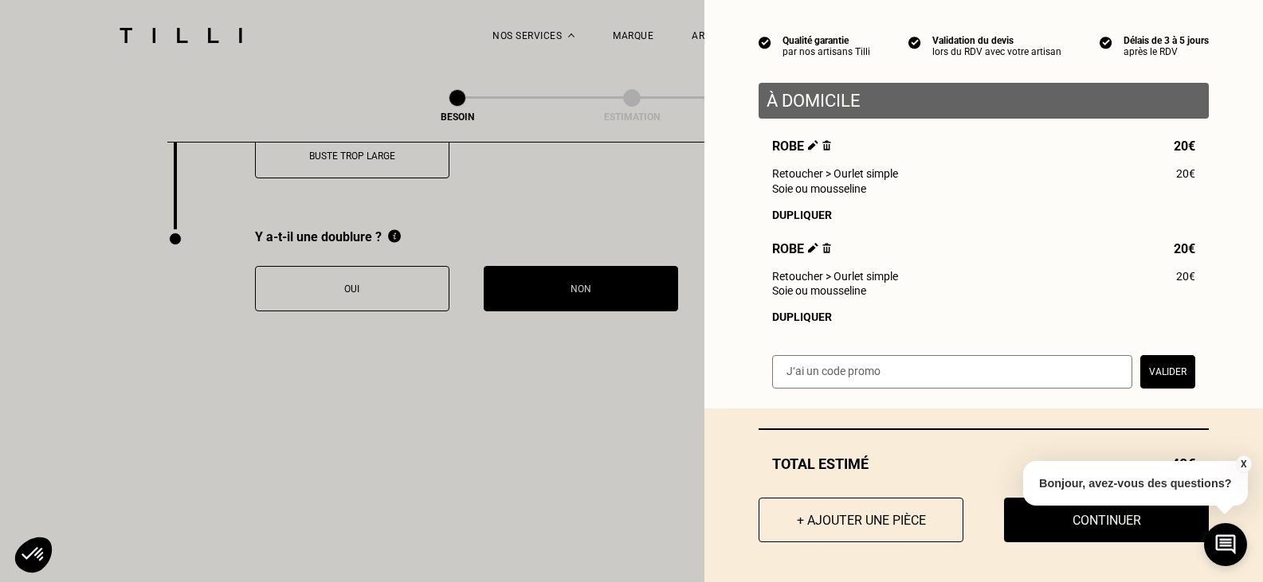
click at [822, 140] on img at bounding box center [826, 145] width 9 height 10
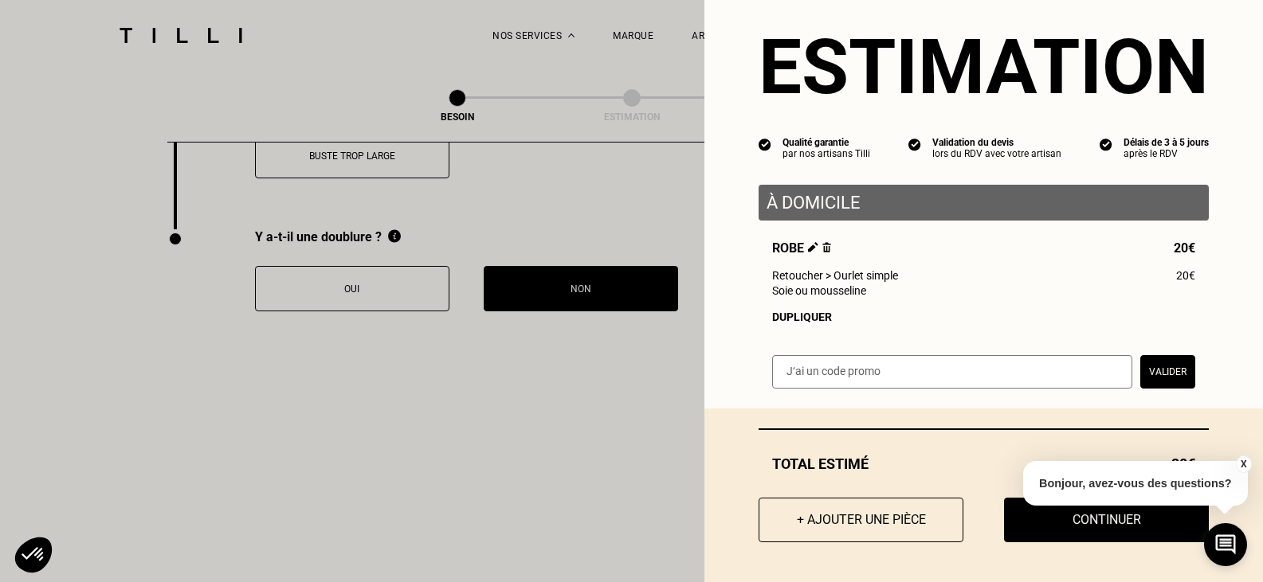
scroll to position [36, 0]
click at [1061, 515] on div "X Bonjour, avez-vous des questions?" at bounding box center [1135, 481] width 225 height 75
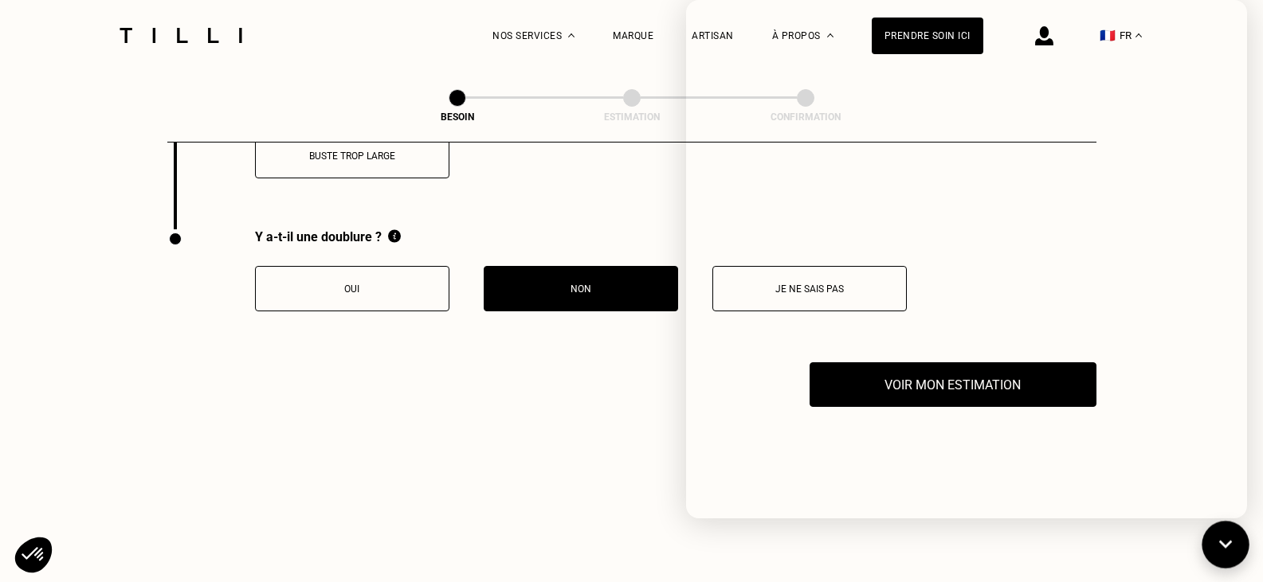
click at [1222, 539] on icon at bounding box center [1225, 545] width 26 height 42
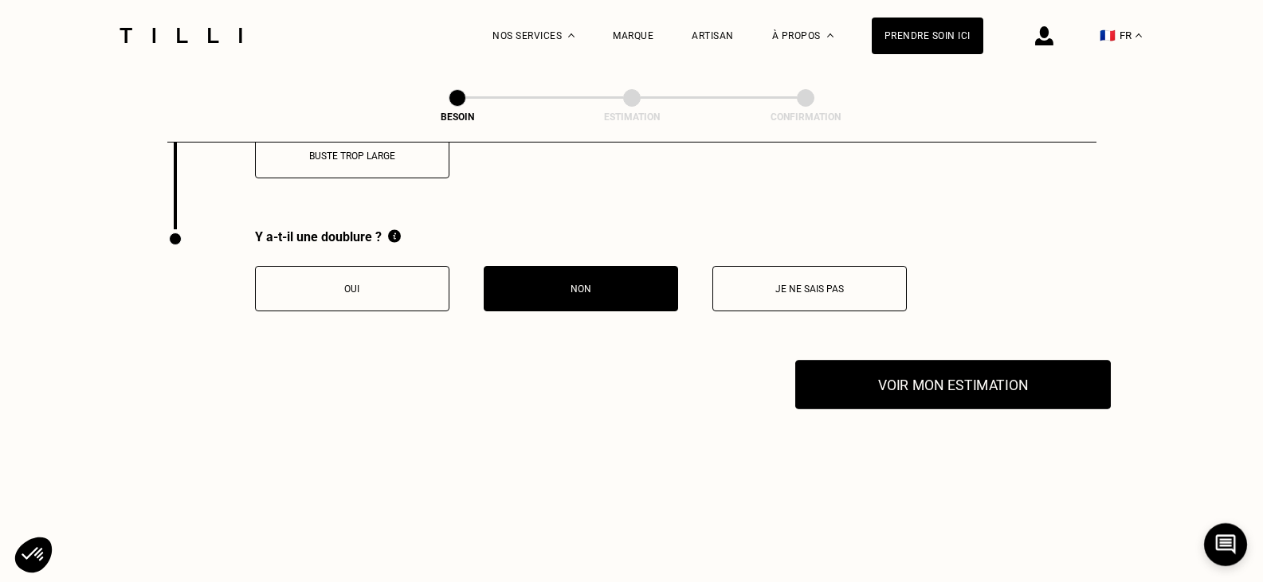
click at [916, 384] on button "Voir mon estimation" at bounding box center [952, 384] width 315 height 49
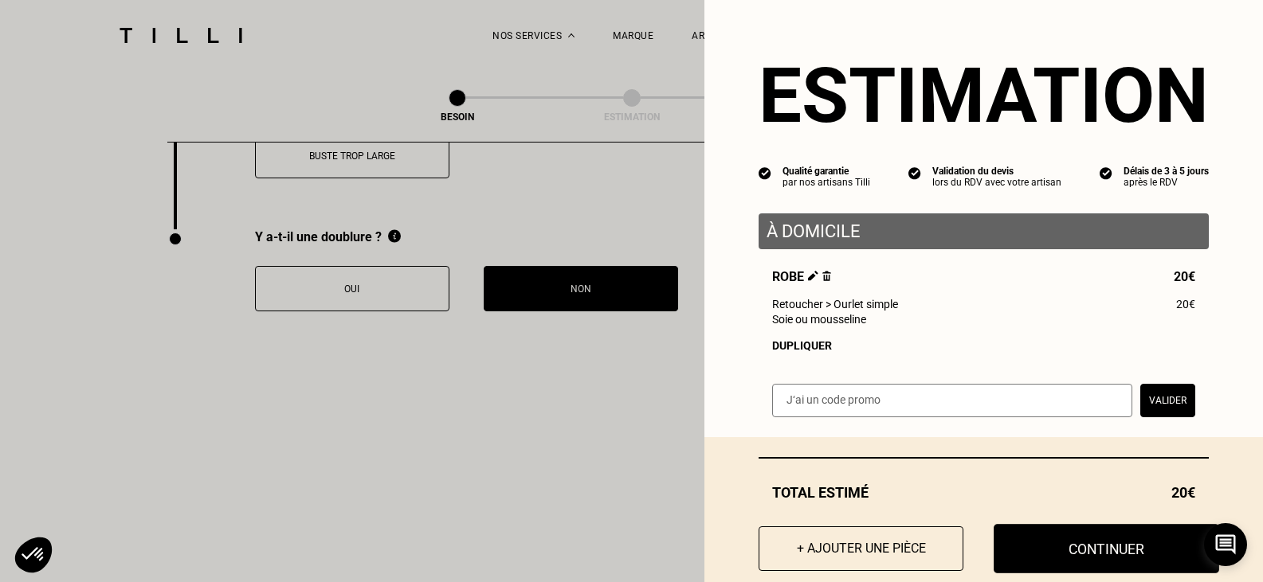
click at [1029, 554] on button "Continuer" at bounding box center [1105, 548] width 225 height 49
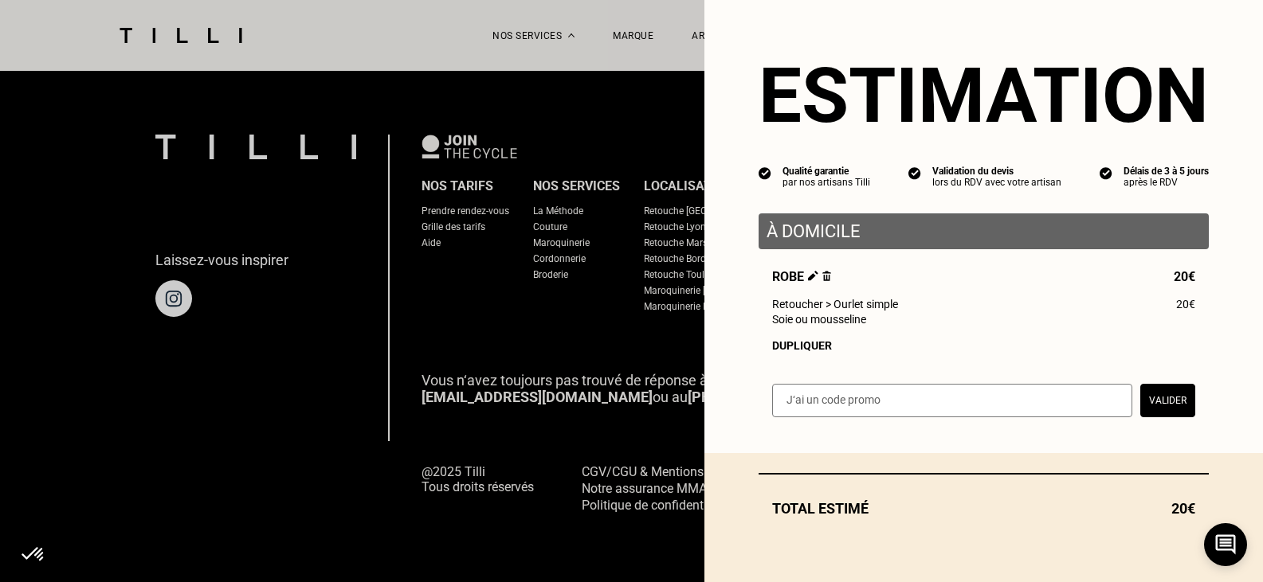
scroll to position [1032, 0]
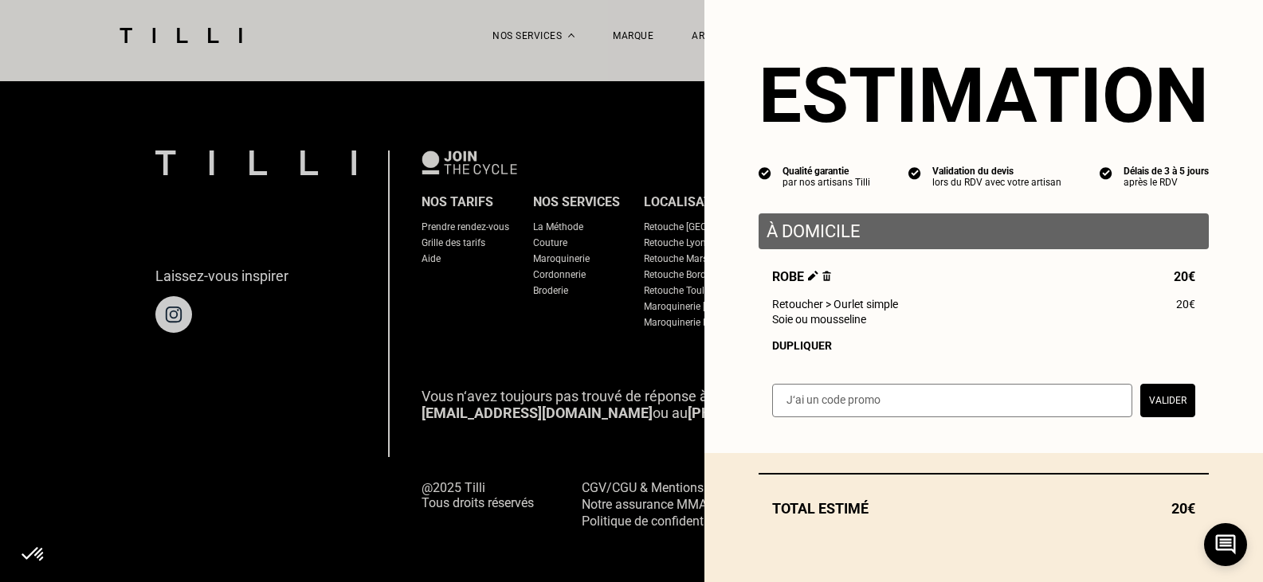
select select "FR"
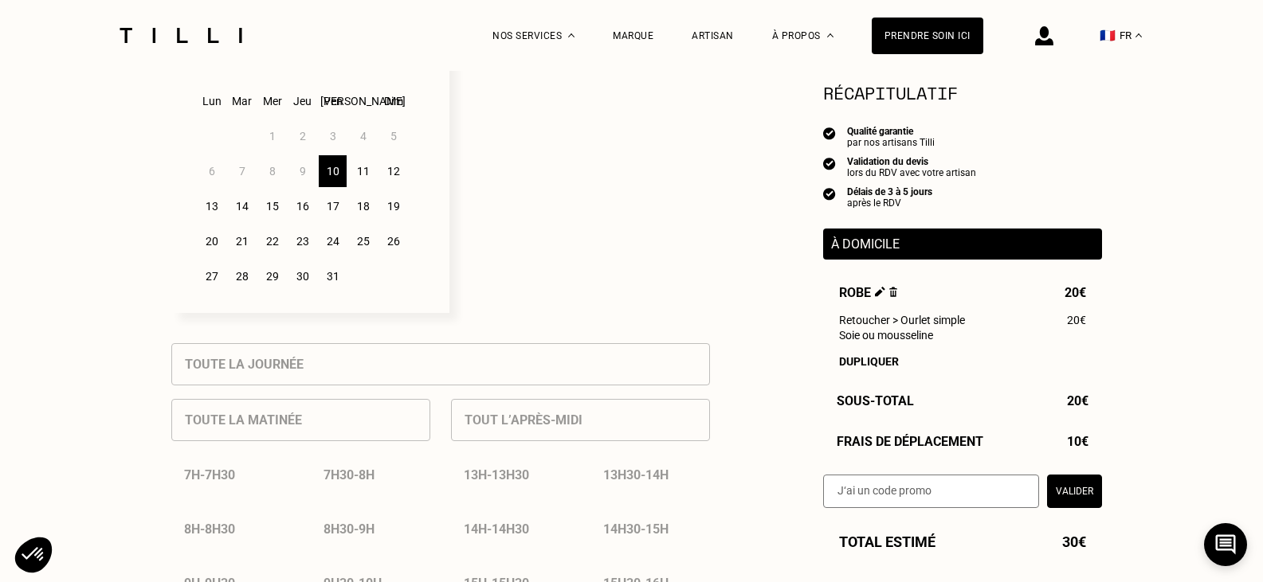
scroll to position [308, 0]
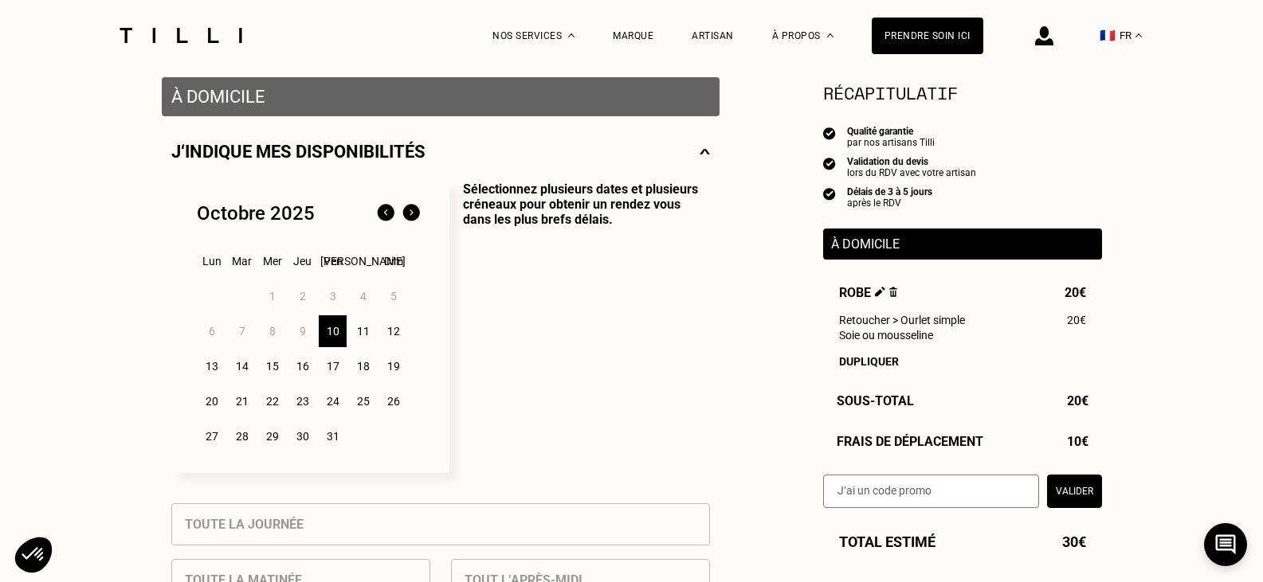
click at [356, 333] on div "11" at bounding box center [363, 331] width 28 height 32
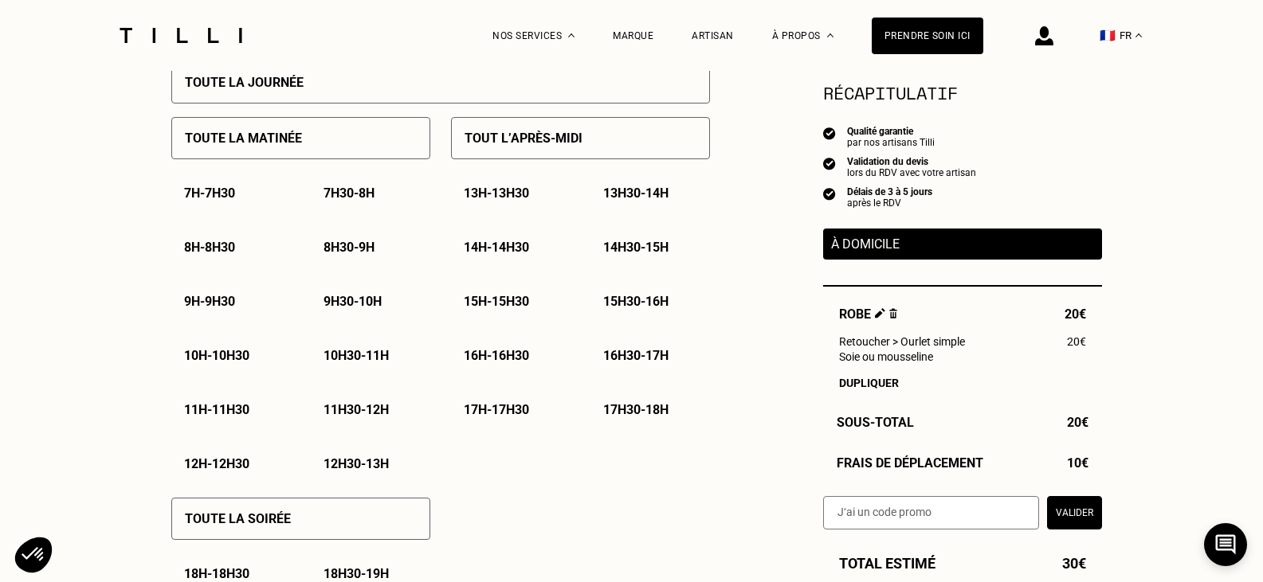
scroll to position [751, 0]
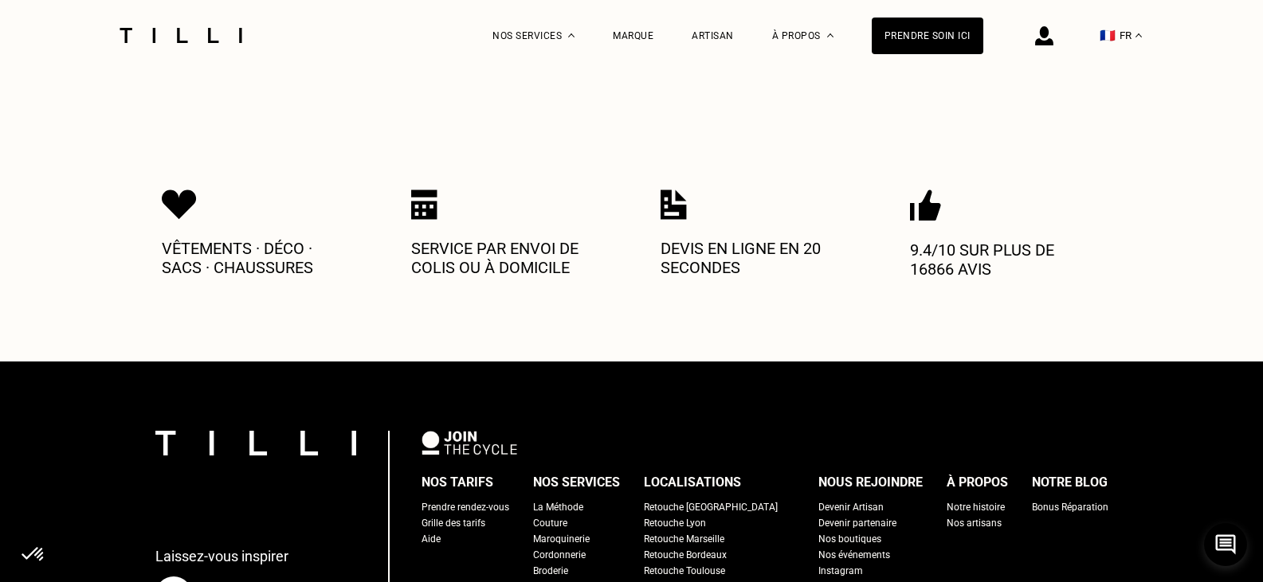
scroll to position [1032, 0]
